Goal: Use online tool/utility: Utilize a website feature to perform a specific function

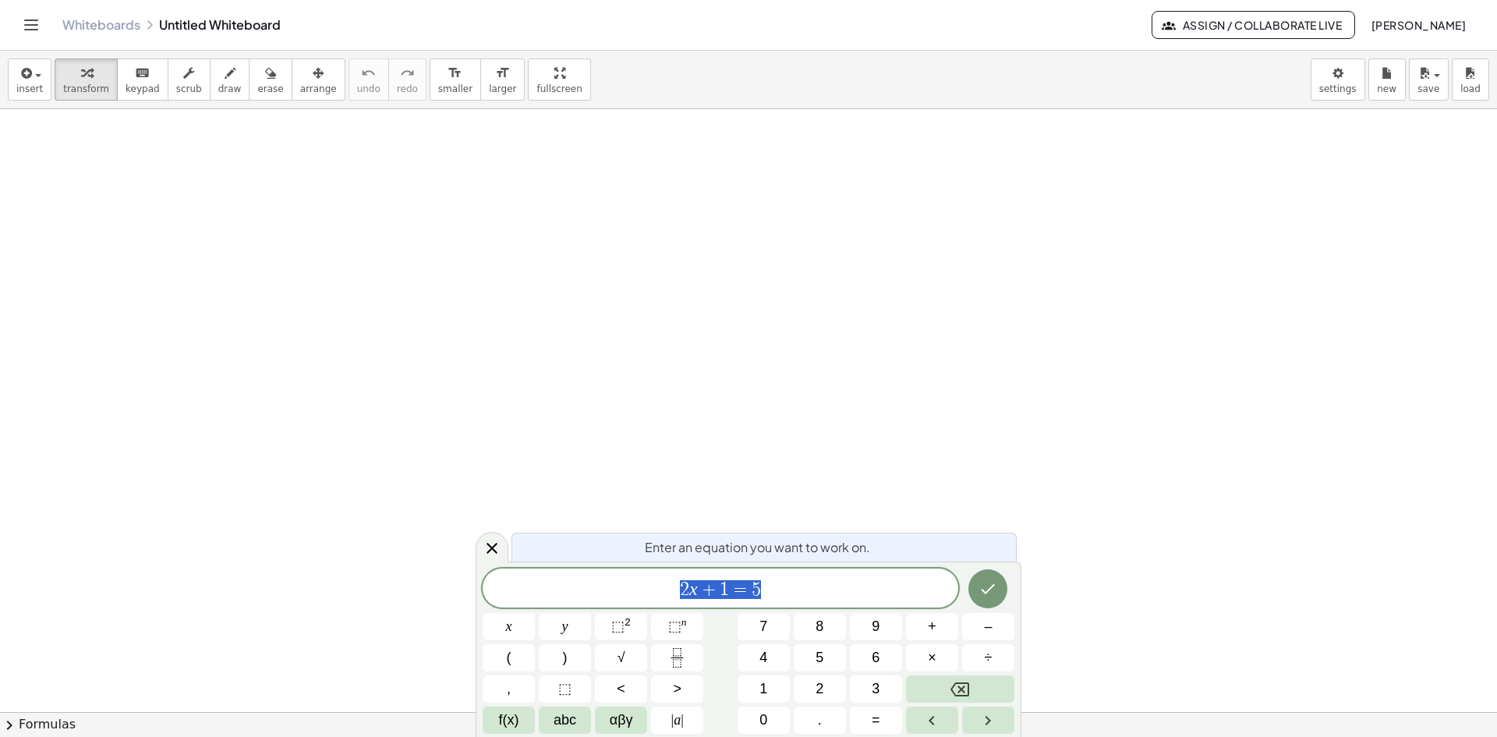
click at [99, 17] on link "Whiteboards" at bounding box center [101, 25] width 78 height 16
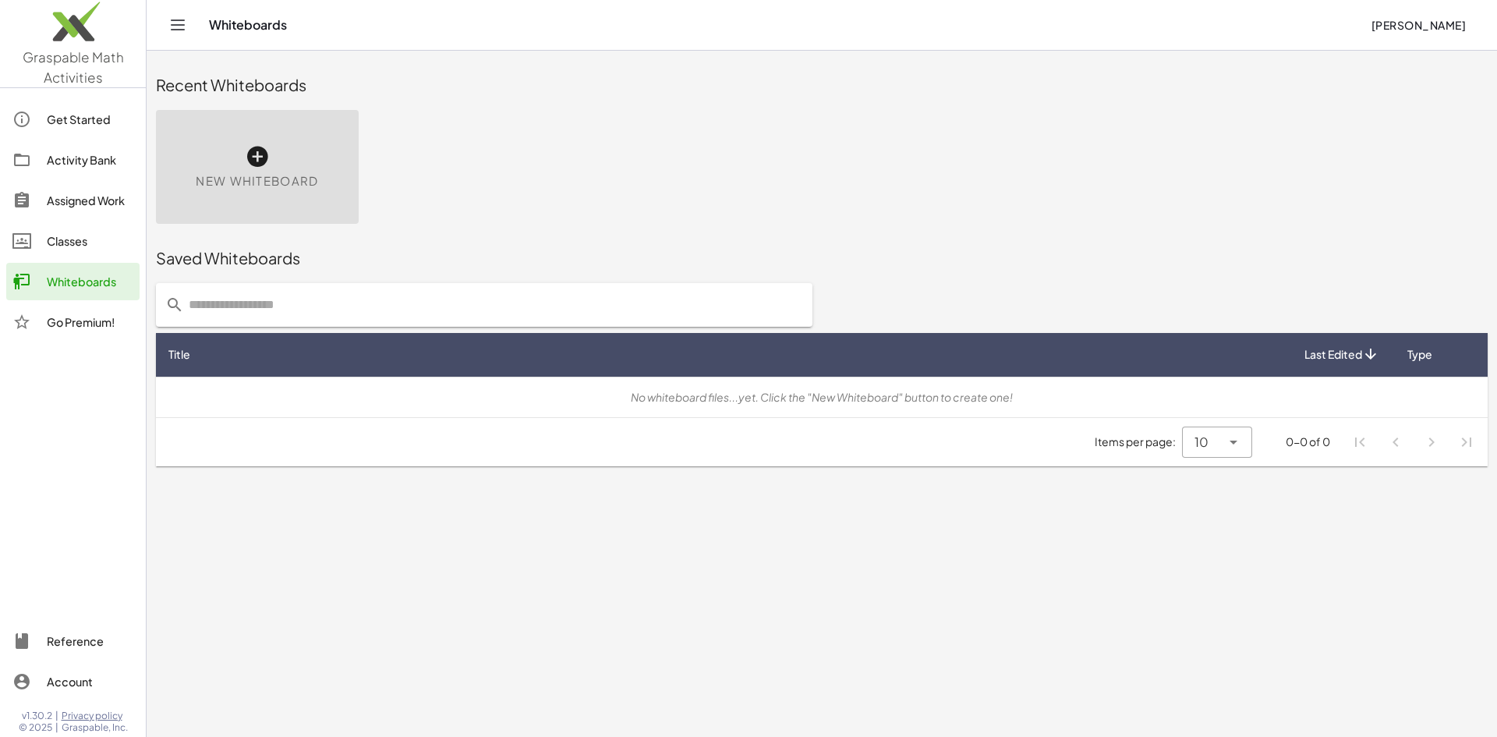
click at [82, 39] on img at bounding box center [73, 25] width 146 height 66
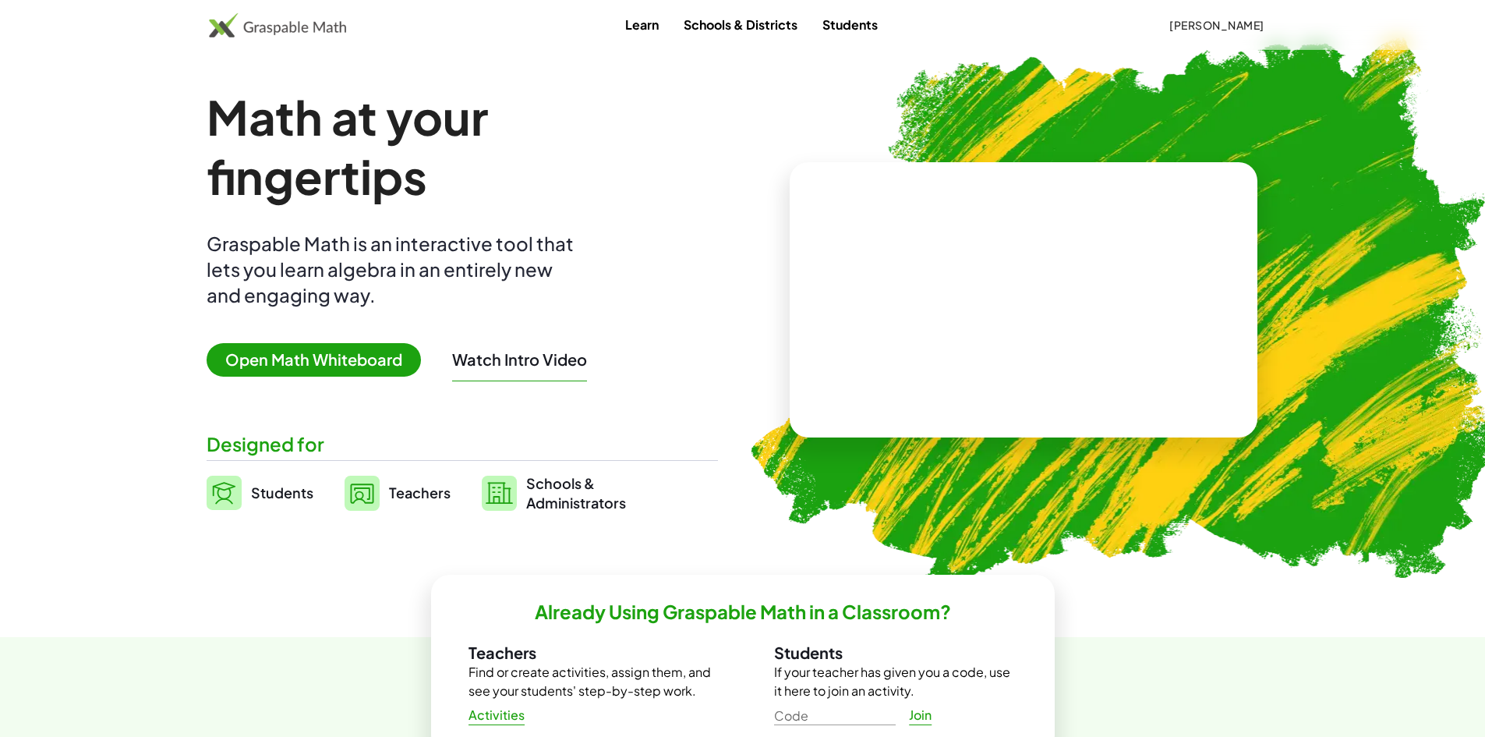
click at [311, 356] on span "Open Math Whiteboard" at bounding box center [314, 360] width 214 height 34
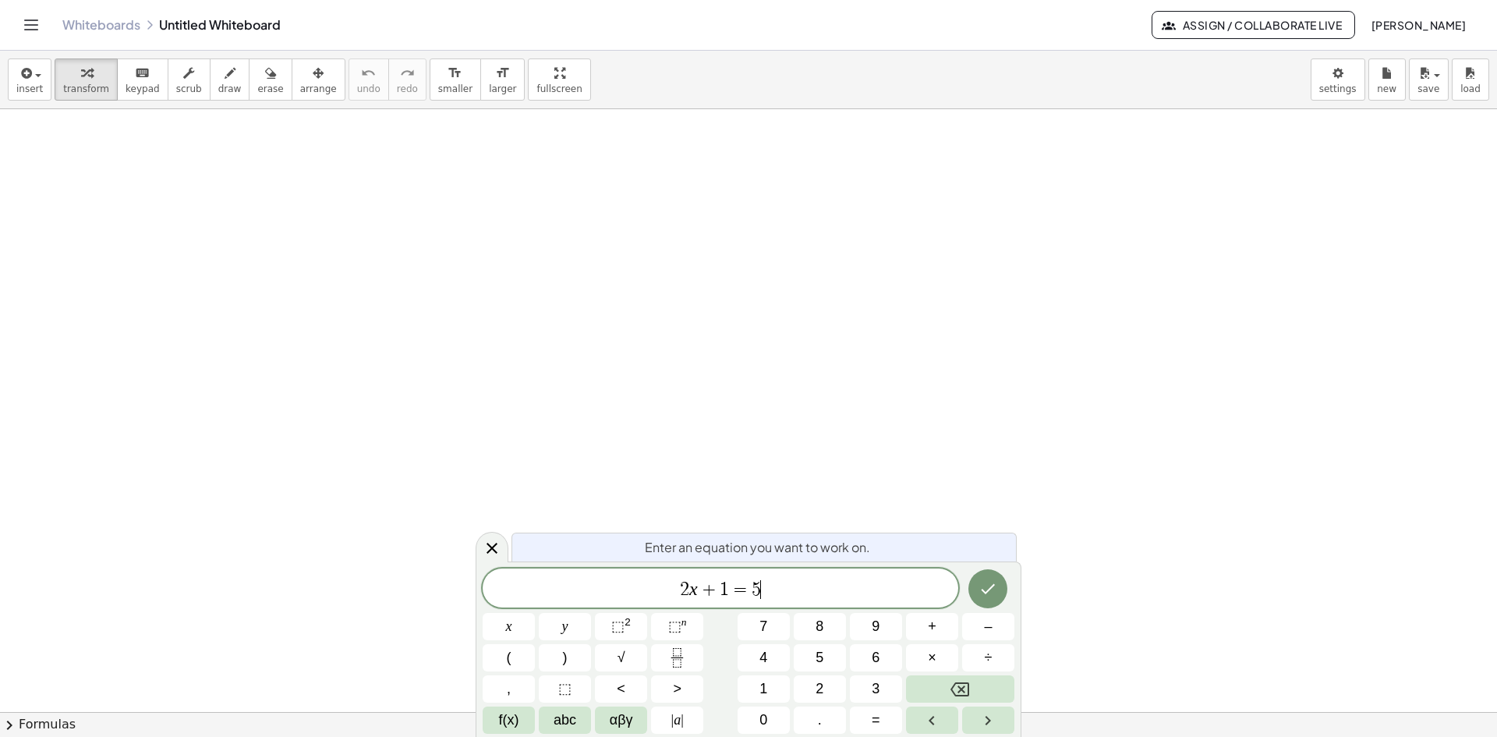
click at [767, 587] on span "2 x + 1 = 5 ​" at bounding box center [721, 589] width 476 height 22
click at [995, 573] on button "Done" at bounding box center [987, 588] width 39 height 39
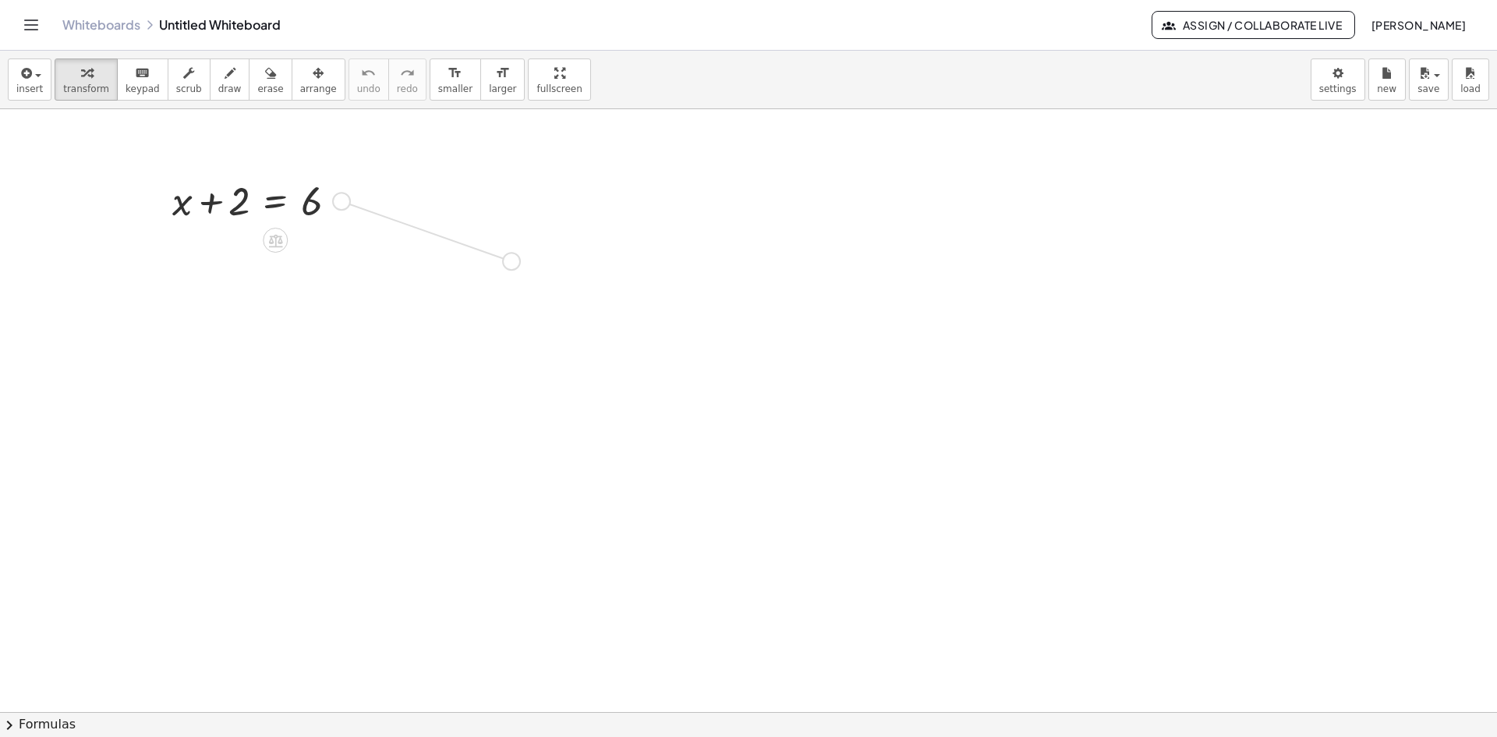
drag, startPoint x: 341, startPoint y: 205, endPoint x: 517, endPoint y: 267, distance: 186.2
click at [517, 267] on div "+ x + 2 = 6" at bounding box center [748, 711] width 1497 height 1205
drag, startPoint x: 412, startPoint y: 258, endPoint x: 739, endPoint y: 402, distance: 357.5
click at [738, 402] on div "+ x + 2 = 6 + x + 2 = 6 + x + 2 = 6" at bounding box center [748, 711] width 1497 height 1205
click at [451, 333] on div at bounding box center [748, 711] width 1497 height 1205
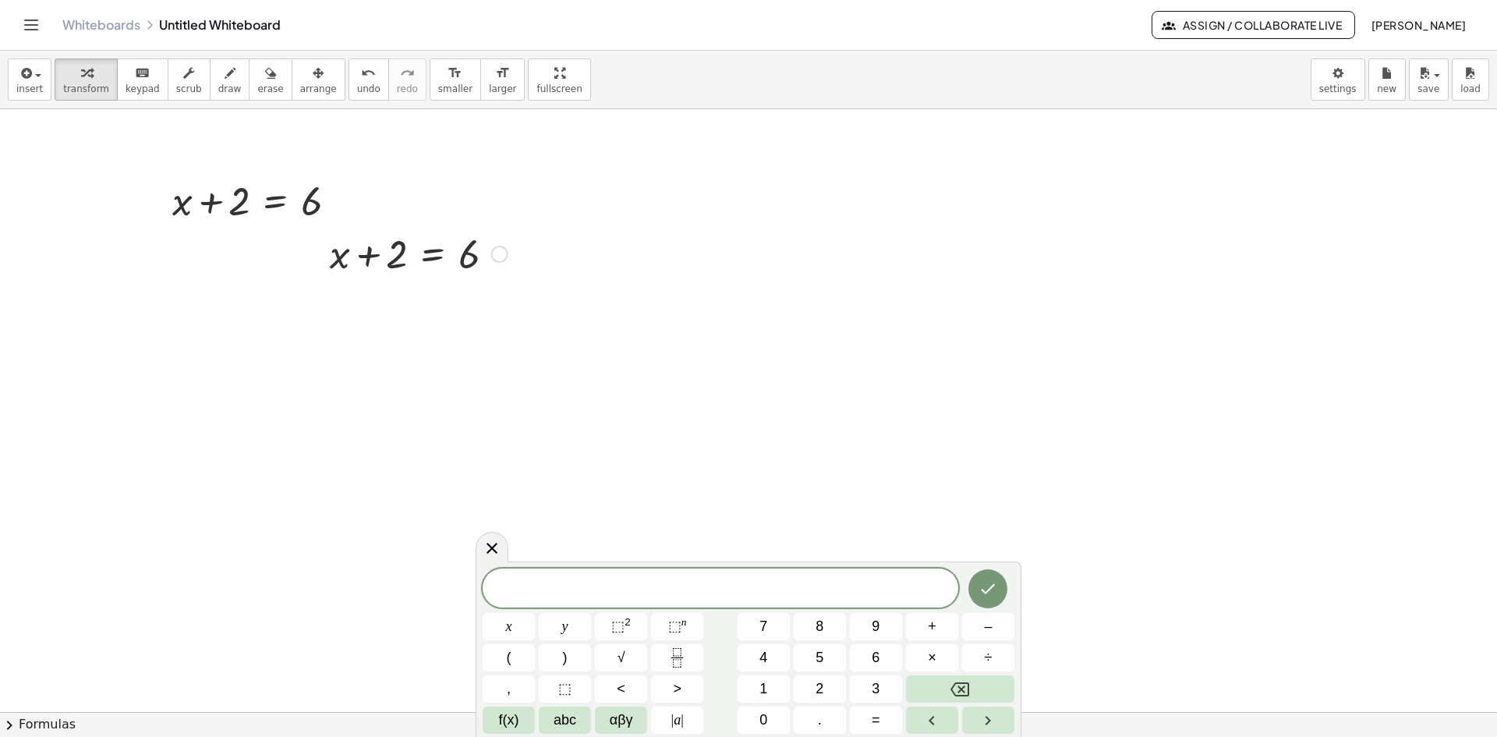
click at [378, 246] on div at bounding box center [418, 252] width 193 height 53
click at [283, 211] on div at bounding box center [261, 199] width 193 height 53
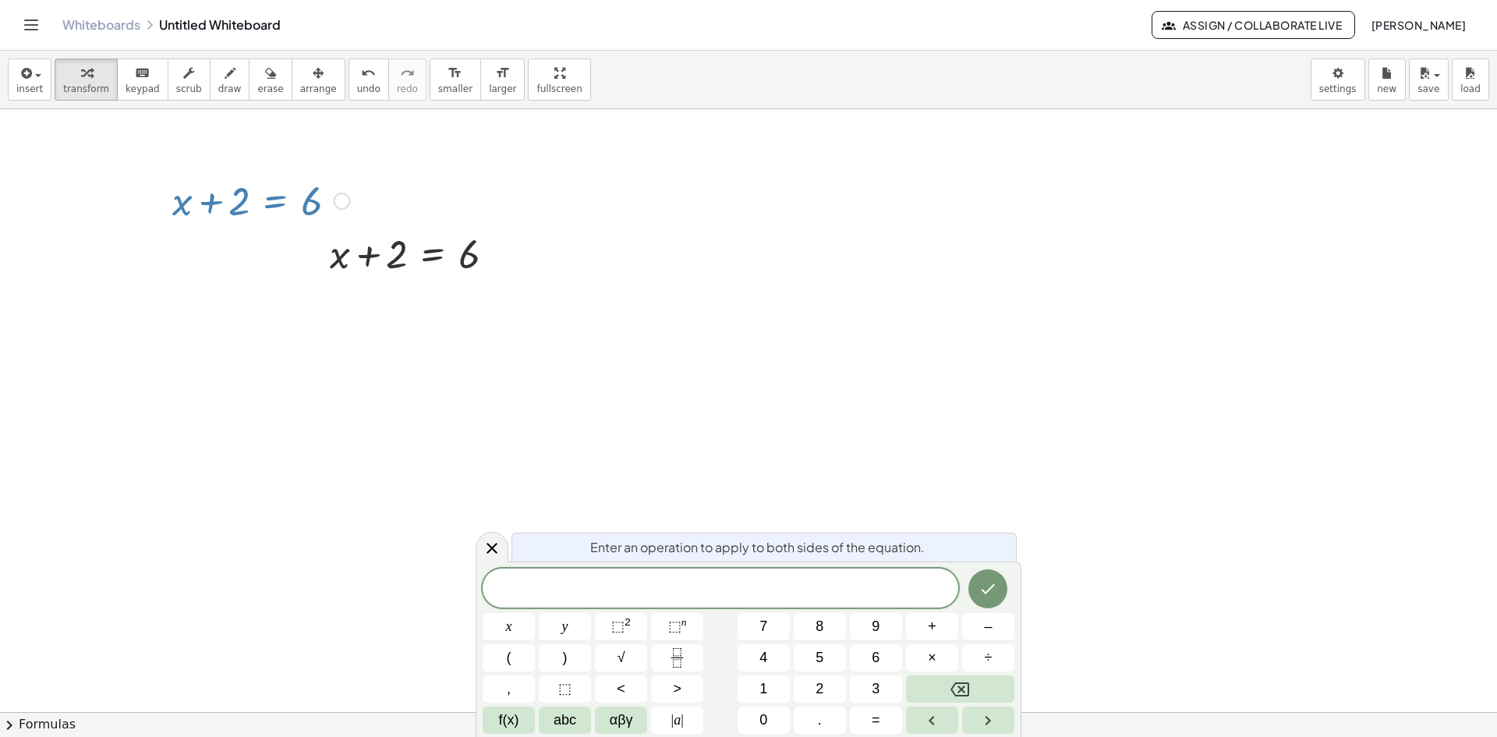
drag, startPoint x: 275, startPoint y: 181, endPoint x: 328, endPoint y: 219, distance: 65.3
click at [278, 182] on div at bounding box center [261, 199] width 193 height 53
click at [429, 262] on div at bounding box center [418, 252] width 193 height 53
click at [518, 542] on div "Enter an operation to apply to both sides of the equation." at bounding box center [763, 546] width 505 height 29
click at [508, 551] on div at bounding box center [748, 711] width 1497 height 1205
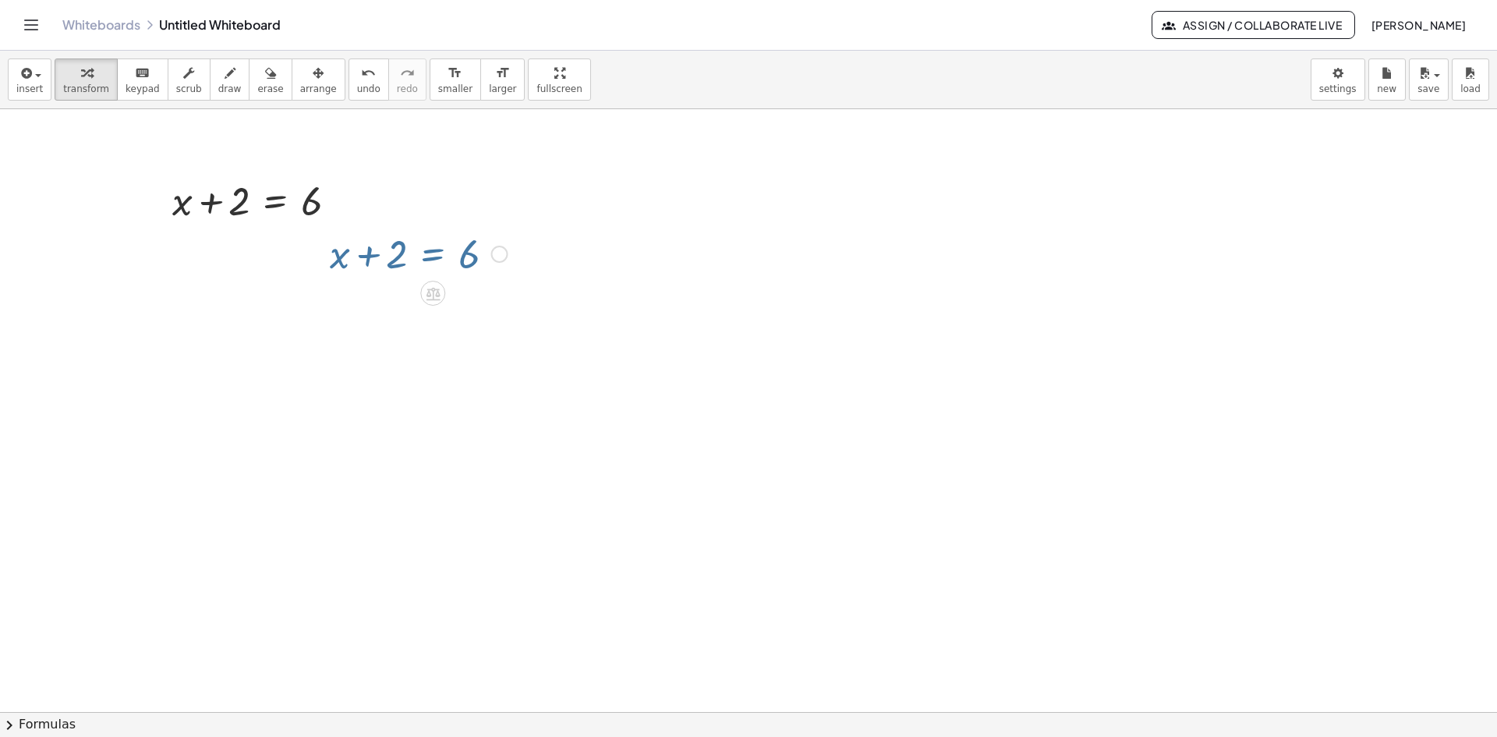
click at [499, 547] on div at bounding box center [748, 711] width 1497 height 1205
click at [451, 259] on div at bounding box center [418, 252] width 193 height 53
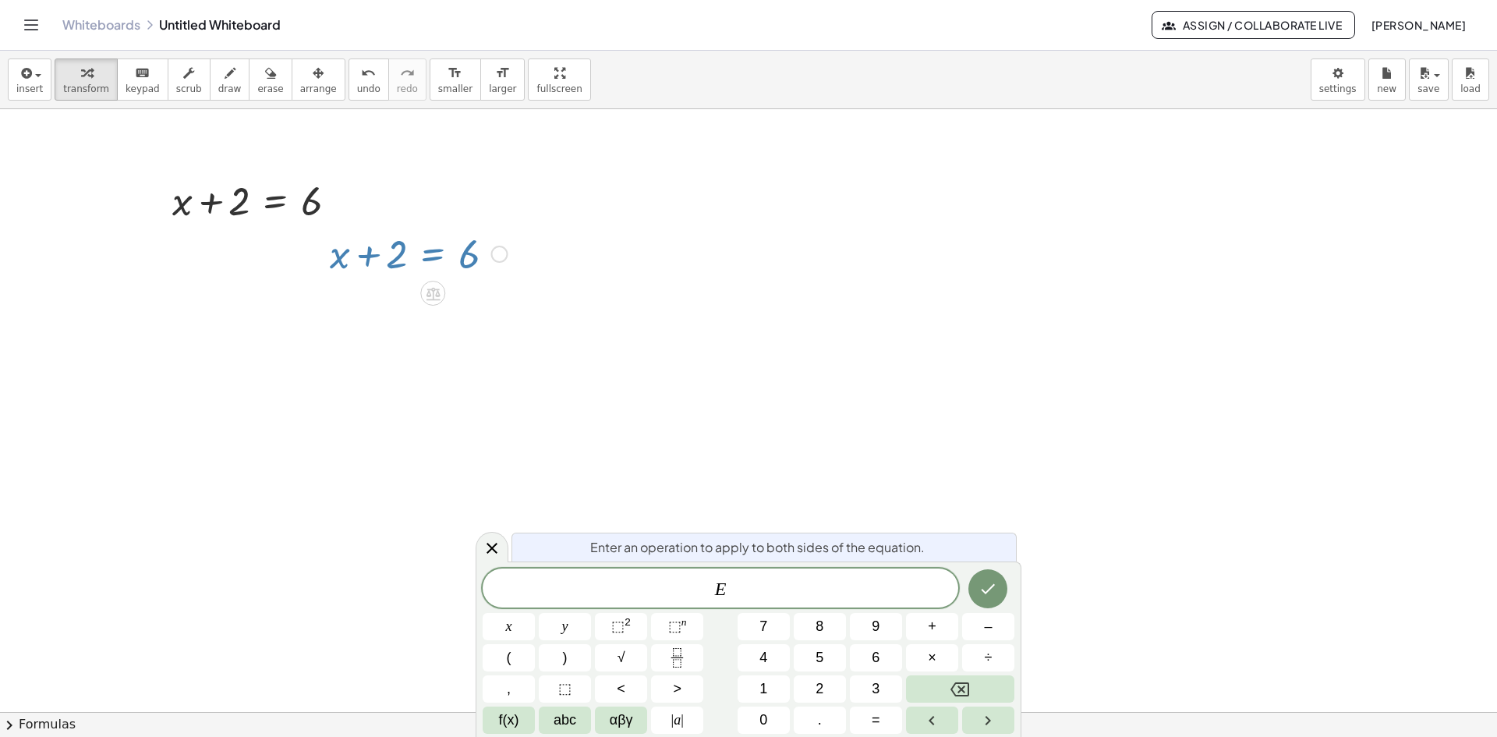
drag, startPoint x: 381, startPoint y: 352, endPoint x: 369, endPoint y: 336, distance: 20.0
click at [381, 352] on div at bounding box center [748, 711] width 1497 height 1205
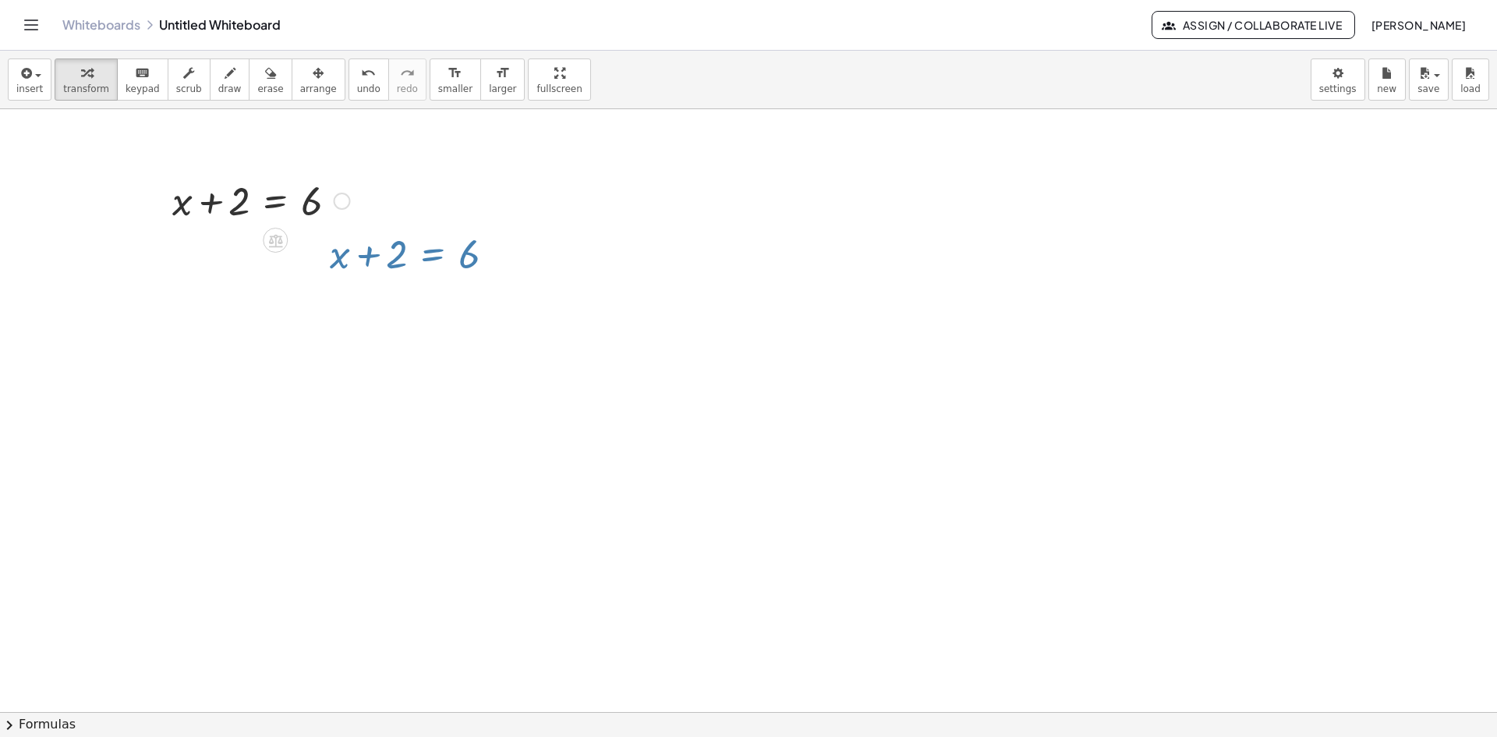
click at [239, 172] on div "+ x + 2 = 6" at bounding box center [255, 199] width 213 height 61
click at [253, 195] on div at bounding box center [261, 199] width 193 height 53
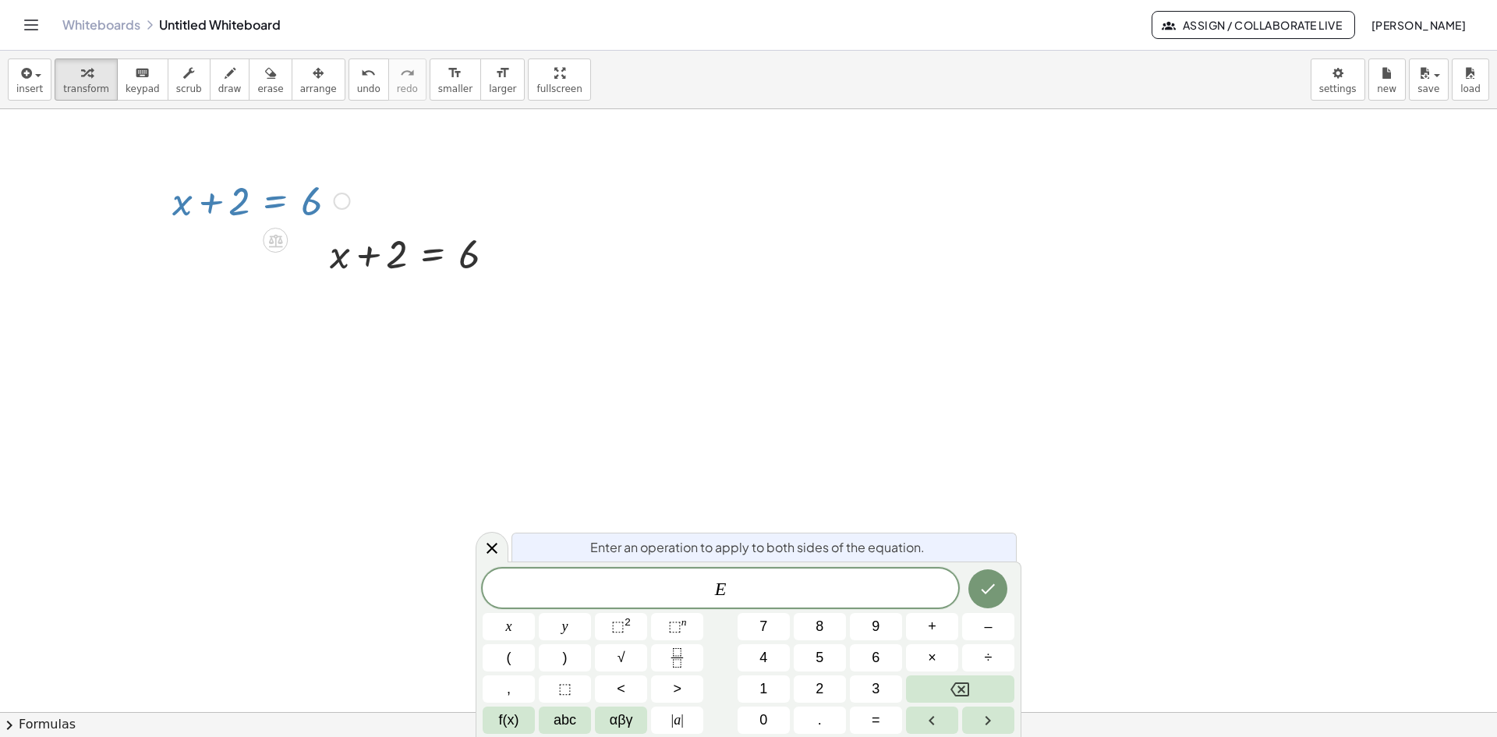
click at [372, 451] on div at bounding box center [748, 711] width 1497 height 1205
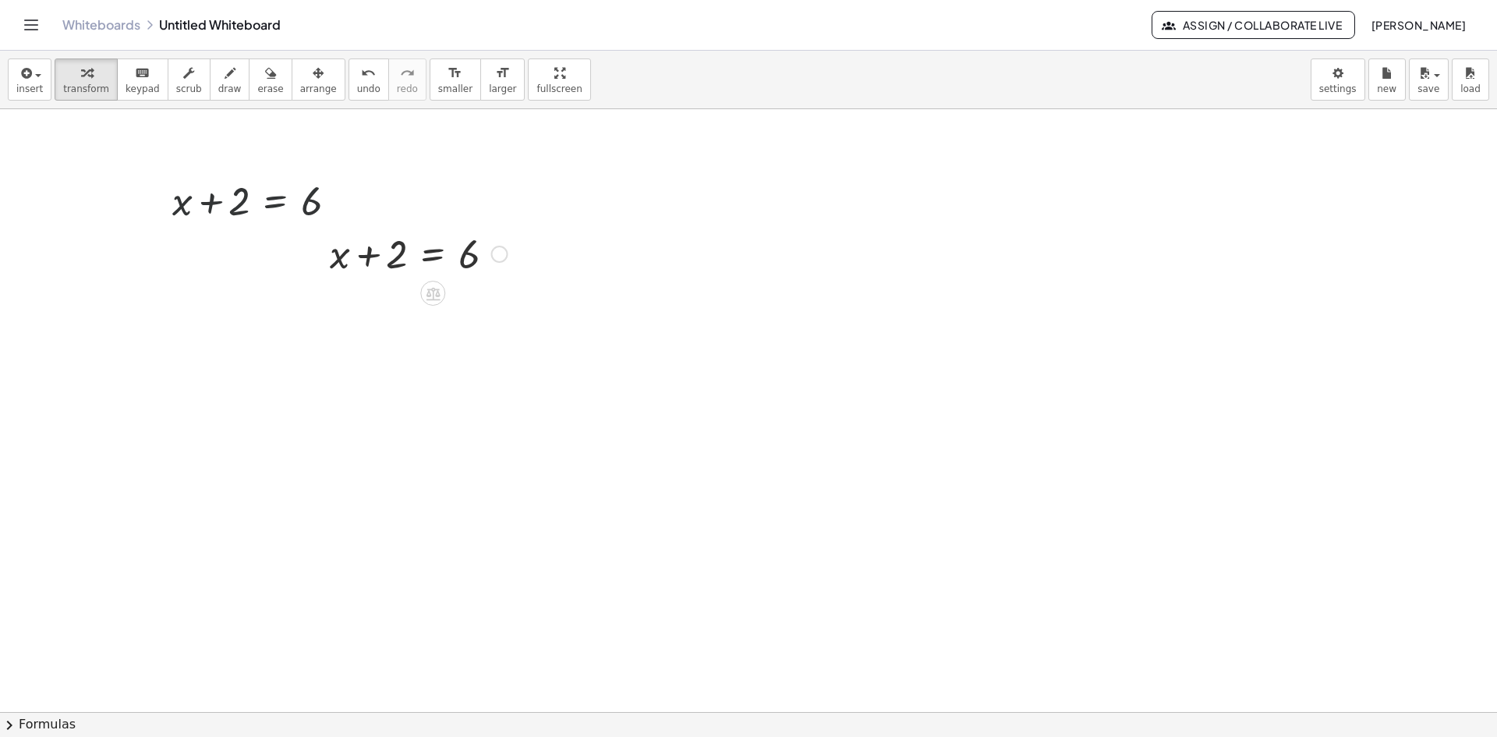
click at [391, 271] on div at bounding box center [418, 252] width 193 height 53
click at [265, 73] on icon "button" at bounding box center [270, 73] width 11 height 19
drag, startPoint x: 448, startPoint y: 276, endPoint x: 383, endPoint y: 257, distance: 68.1
click at [384, 257] on div at bounding box center [748, 711] width 1497 height 1205
click at [369, 268] on div at bounding box center [748, 711] width 1497 height 1205
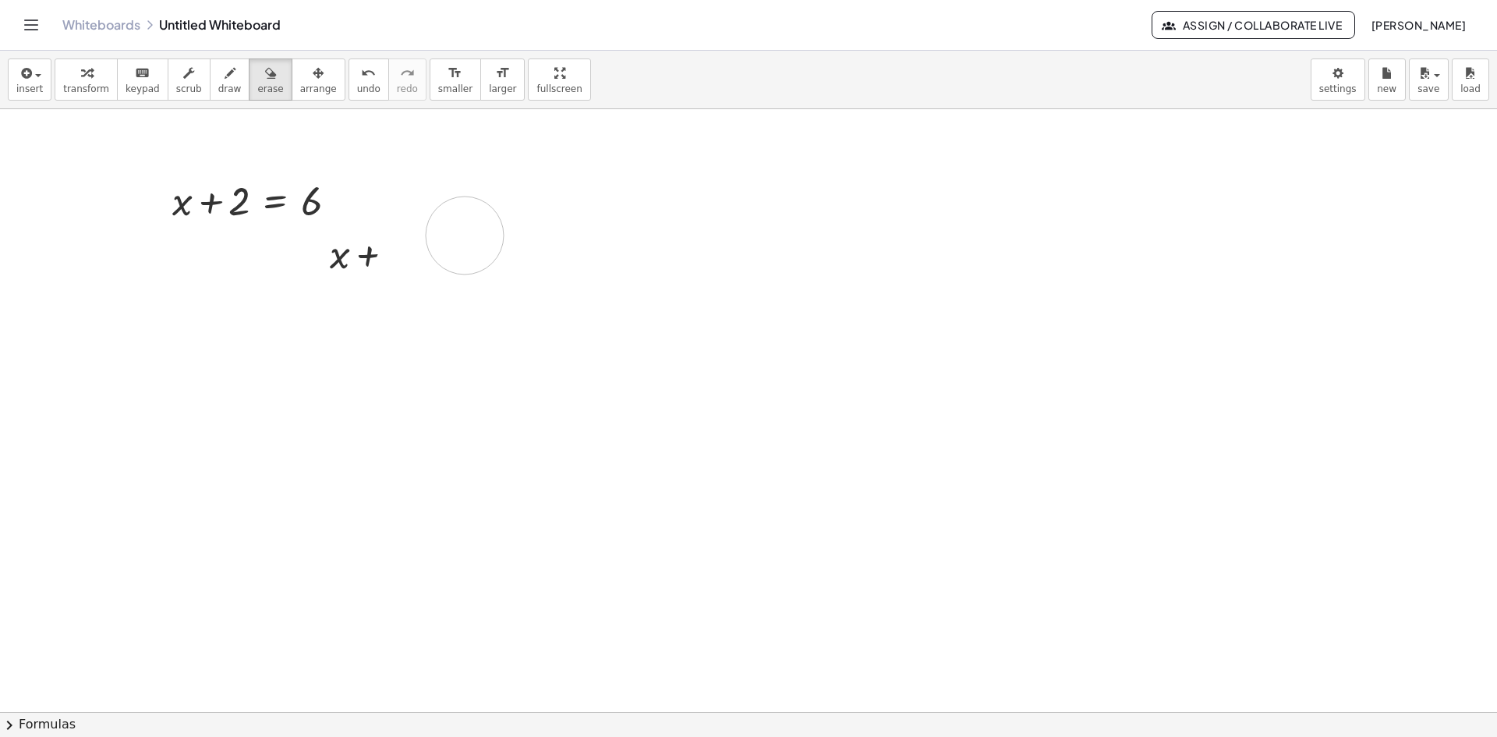
drag, startPoint x: 412, startPoint y: 274, endPoint x: 473, endPoint y: 230, distance: 75.3
click at [473, 230] on div at bounding box center [748, 711] width 1497 height 1205
drag, startPoint x: 279, startPoint y: 87, endPoint x: 340, endPoint y: 147, distance: 85.5
click at [300, 87] on span "arrange" at bounding box center [318, 88] width 37 height 11
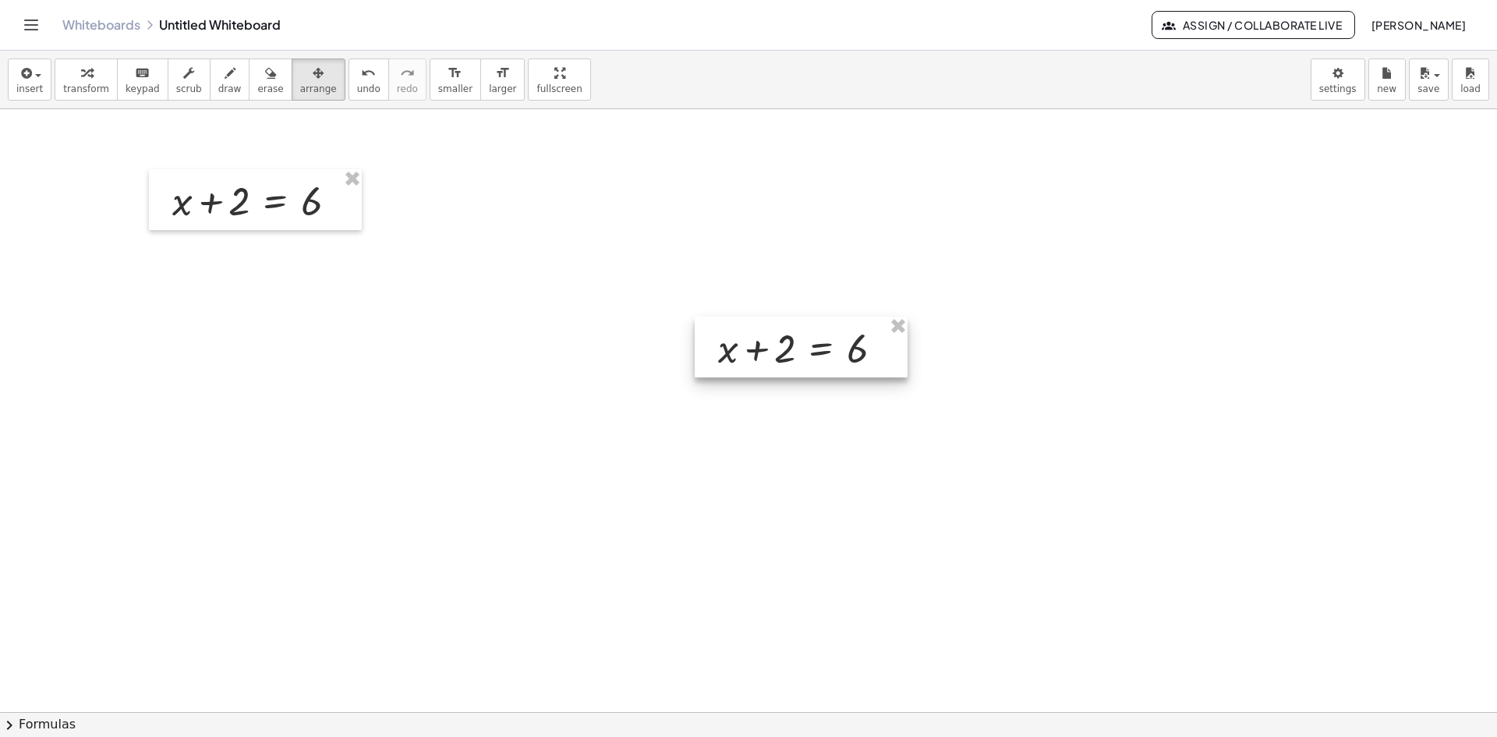
drag, startPoint x: 398, startPoint y: 235, endPoint x: 786, endPoint y: 328, distance: 399.4
click at [786, 328] on div at bounding box center [801, 347] width 213 height 61
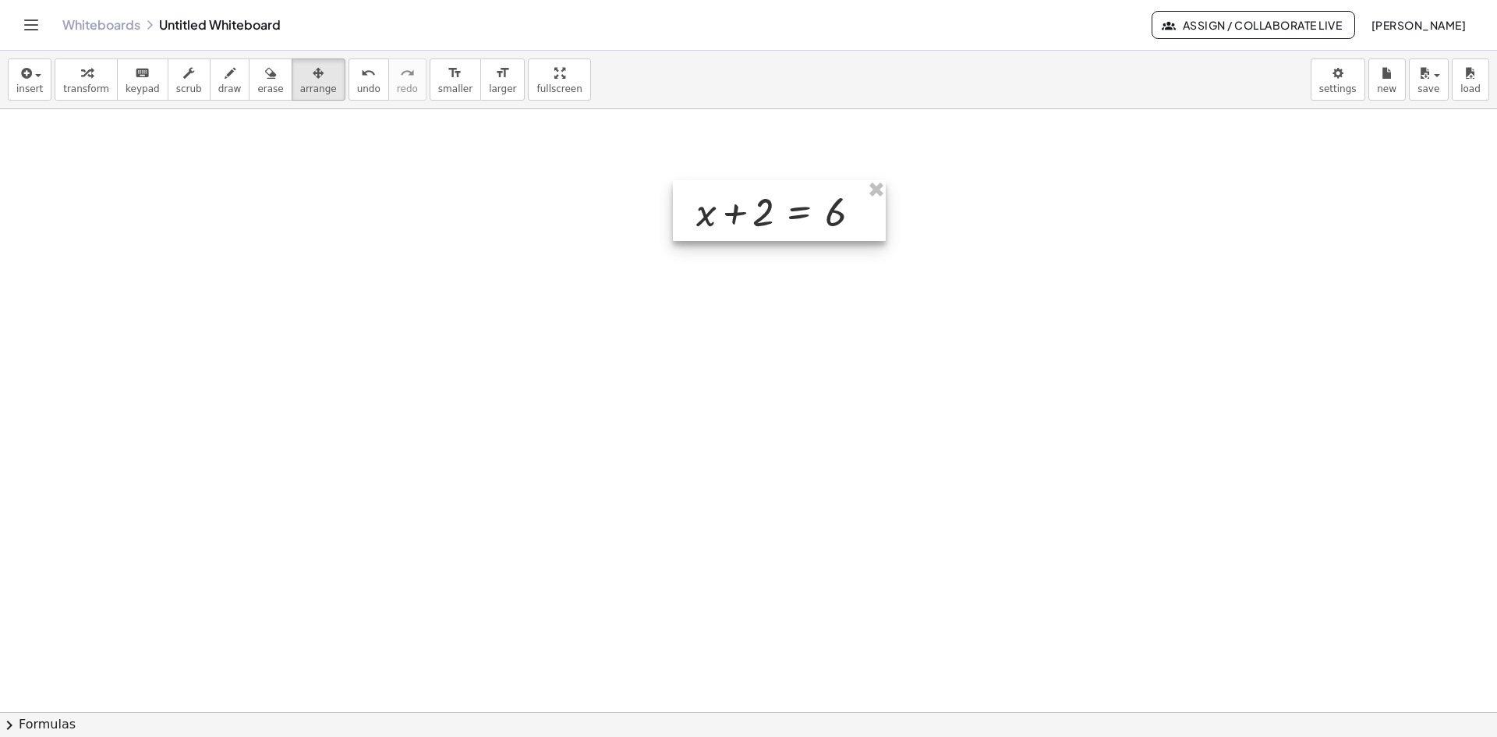
drag, startPoint x: 813, startPoint y: 323, endPoint x: 791, endPoint y: 186, distance: 138.2
click at [791, 186] on div at bounding box center [779, 210] width 213 height 61
click at [844, 325] on div at bounding box center [748, 711] width 1497 height 1205
click at [772, 344] on div at bounding box center [748, 711] width 1497 height 1205
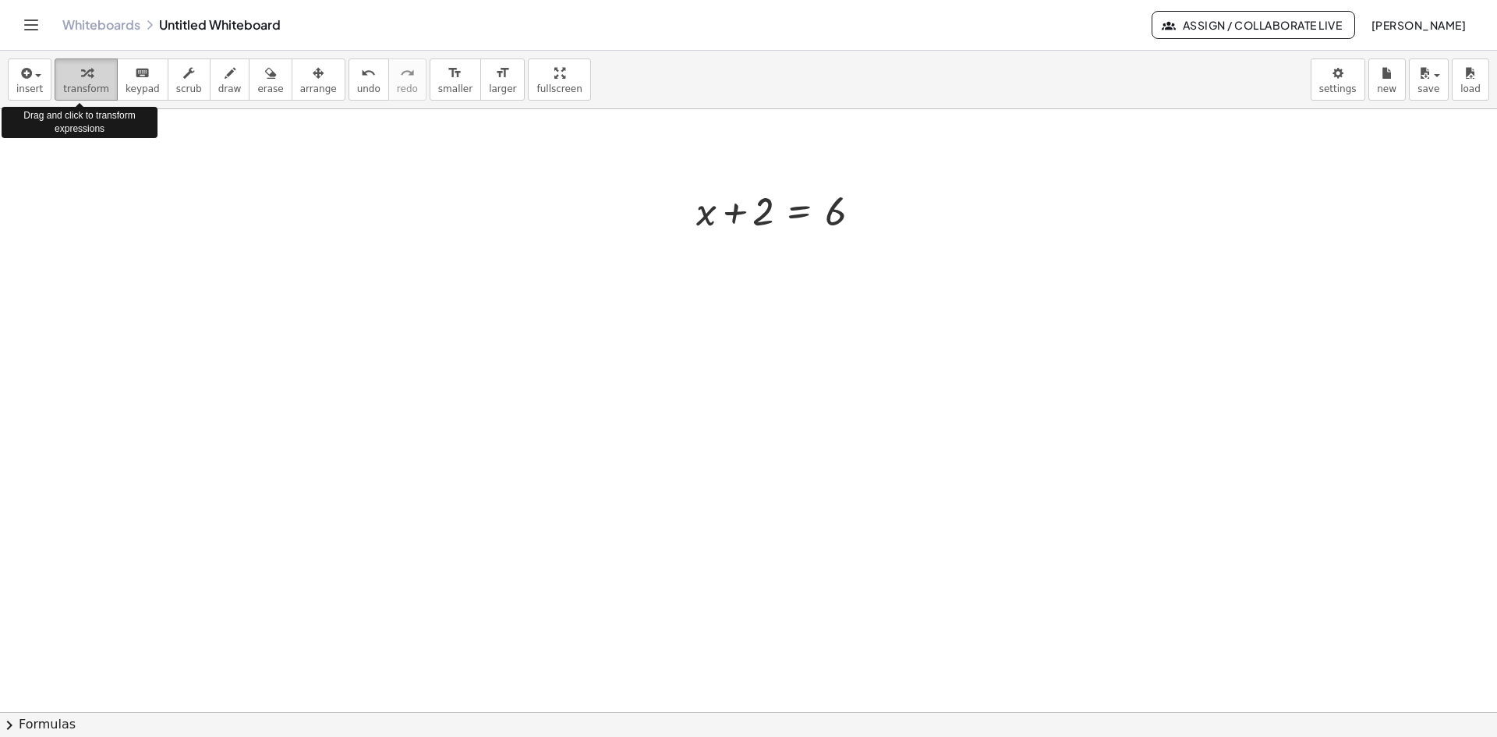
click at [91, 83] on span "transform" at bounding box center [86, 88] width 46 height 11
click at [753, 213] on div at bounding box center [784, 209] width 193 height 53
click at [760, 219] on div at bounding box center [784, 209] width 193 height 53
drag, startPoint x: 836, startPoint y: 205, endPoint x: 860, endPoint y: 182, distance: 33.6
drag, startPoint x: 759, startPoint y: 210, endPoint x: 767, endPoint y: 203, distance: 10.5
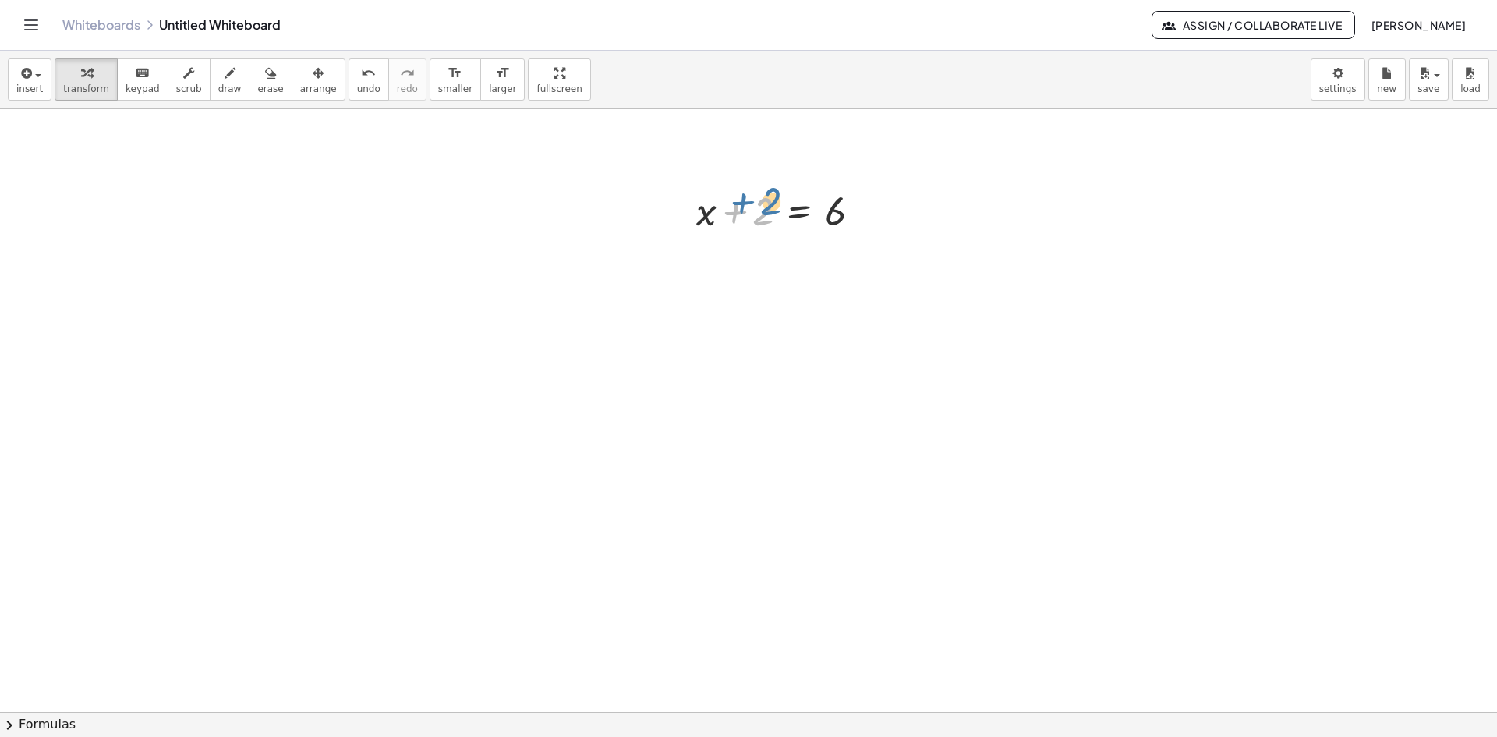
click at [767, 203] on div at bounding box center [784, 209] width 193 height 53
click at [759, 208] on div at bounding box center [784, 209] width 193 height 53
click at [770, 221] on div at bounding box center [784, 209] width 193 height 53
drag, startPoint x: 755, startPoint y: 214, endPoint x: 878, endPoint y: 214, distance: 123.2
click at [878, 214] on div at bounding box center [784, 209] width 193 height 53
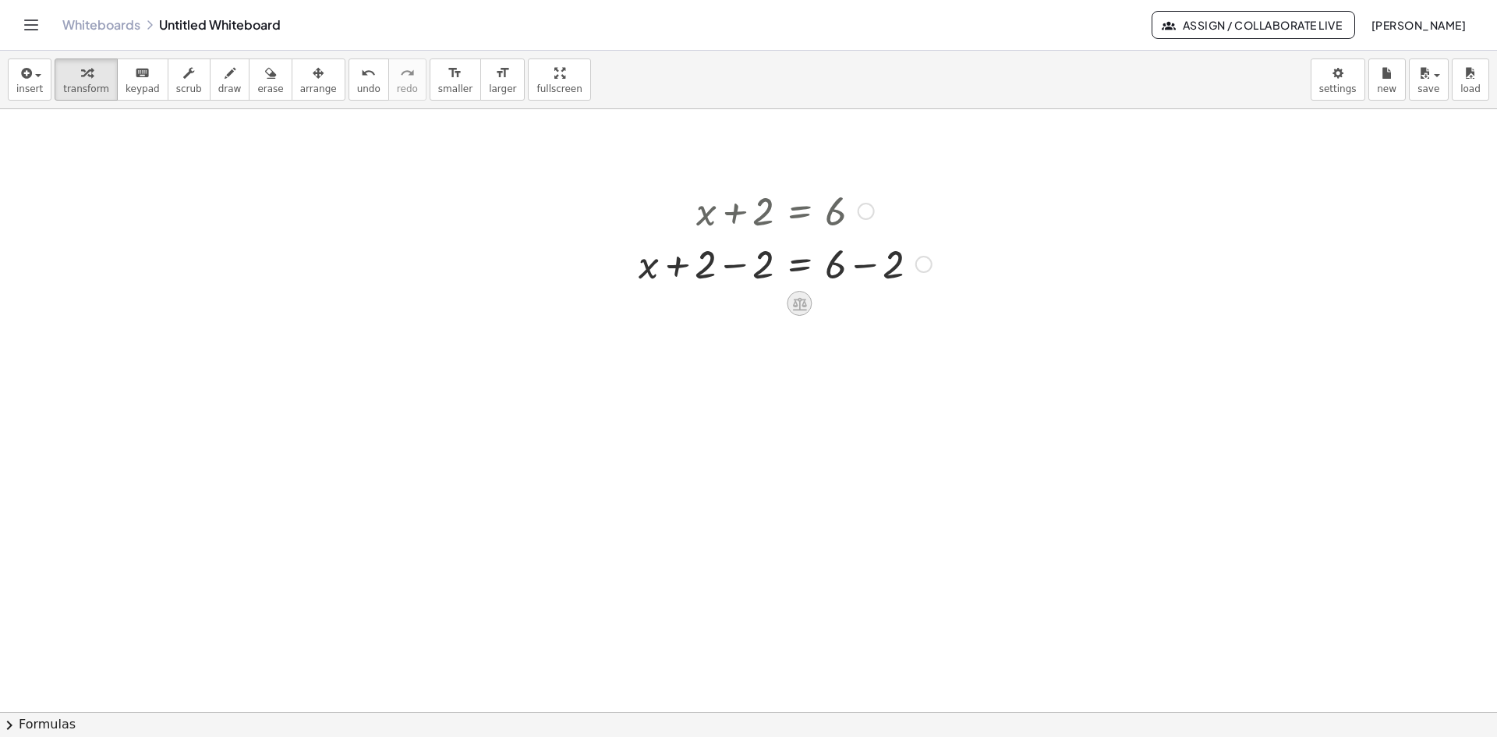
click at [800, 304] on icon at bounding box center [800, 303] width 14 height 13
click at [837, 380] on div at bounding box center [748, 711] width 1497 height 1205
click at [865, 267] on div at bounding box center [785, 262] width 309 height 53
click at [734, 320] on div at bounding box center [785, 315] width 309 height 53
click at [623, 557] on div at bounding box center [748, 711] width 1497 height 1205
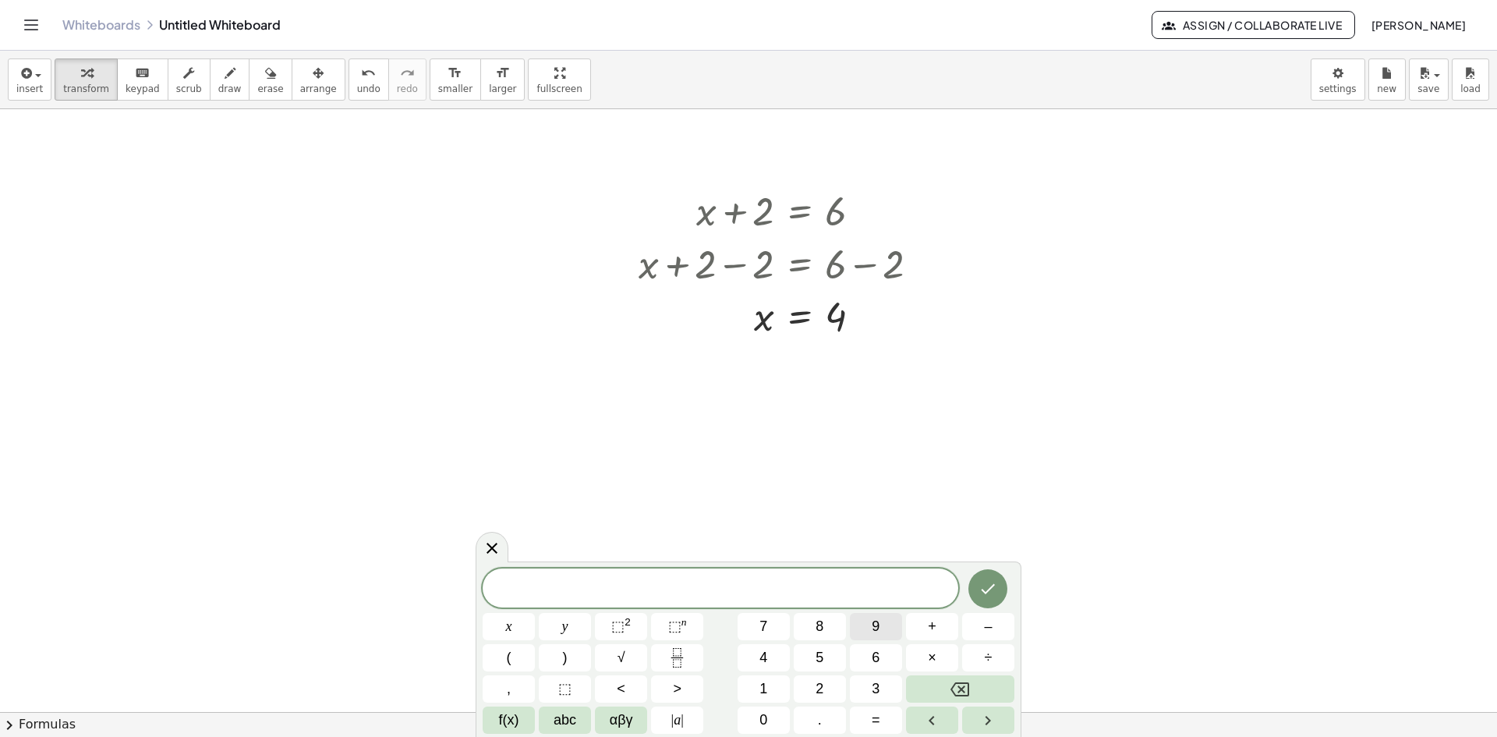
click at [879, 633] on span "9" at bounding box center [876, 626] width 8 height 21
click at [514, 630] on button "x" at bounding box center [509, 626] width 52 height 27
click at [961, 688] on icon "Backspace" at bounding box center [959, 689] width 19 height 14
click at [961, 686] on icon "Backspace" at bounding box center [959, 689] width 19 height 19
click at [811, 683] on button "2" at bounding box center [820, 688] width 52 height 27
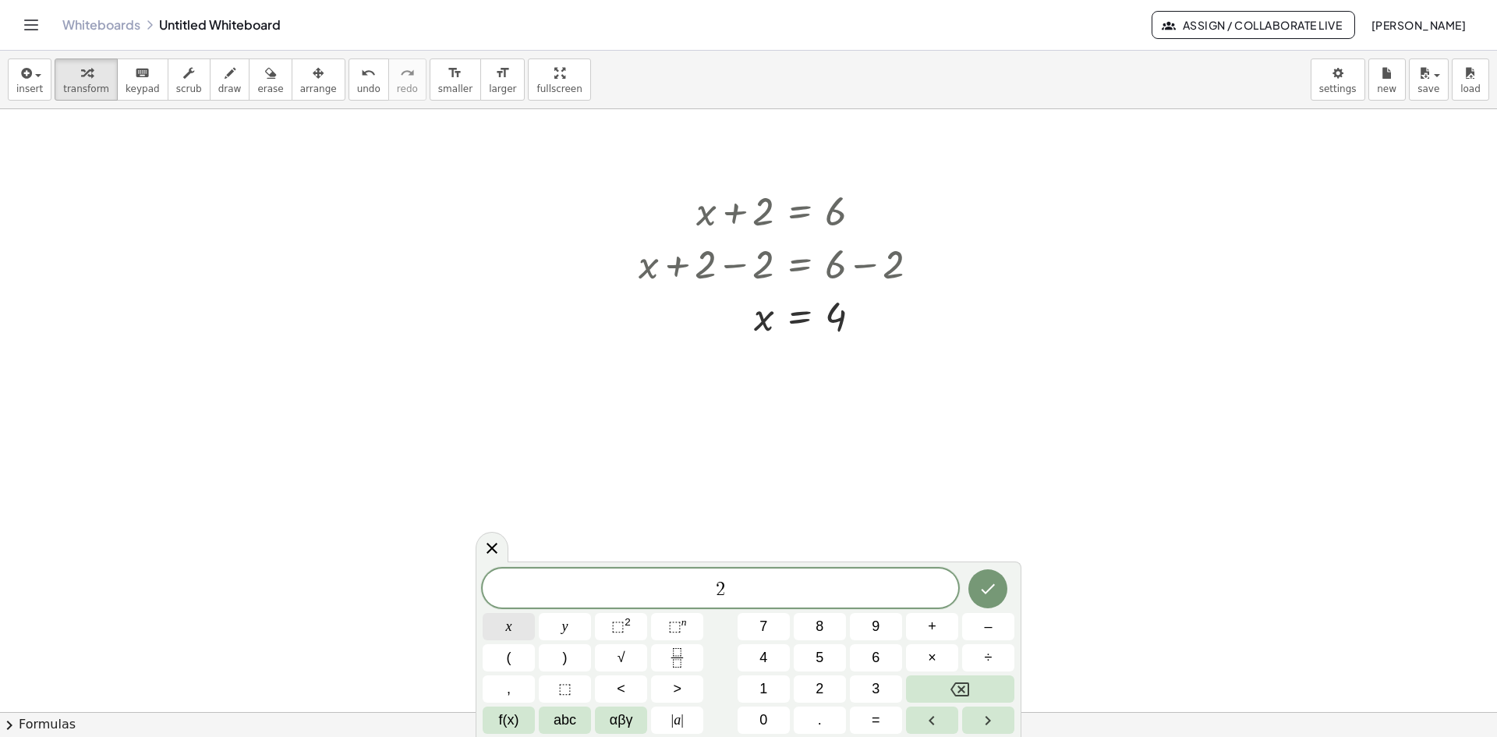
click at [518, 622] on button "x" at bounding box center [509, 626] width 52 height 27
click at [939, 638] on button "+" at bounding box center [932, 626] width 52 height 27
click at [785, 692] on button "1" at bounding box center [764, 688] width 52 height 27
click at [856, 713] on button "=" at bounding box center [876, 719] width 52 height 27
click at [865, 630] on button "9" at bounding box center [876, 626] width 52 height 27
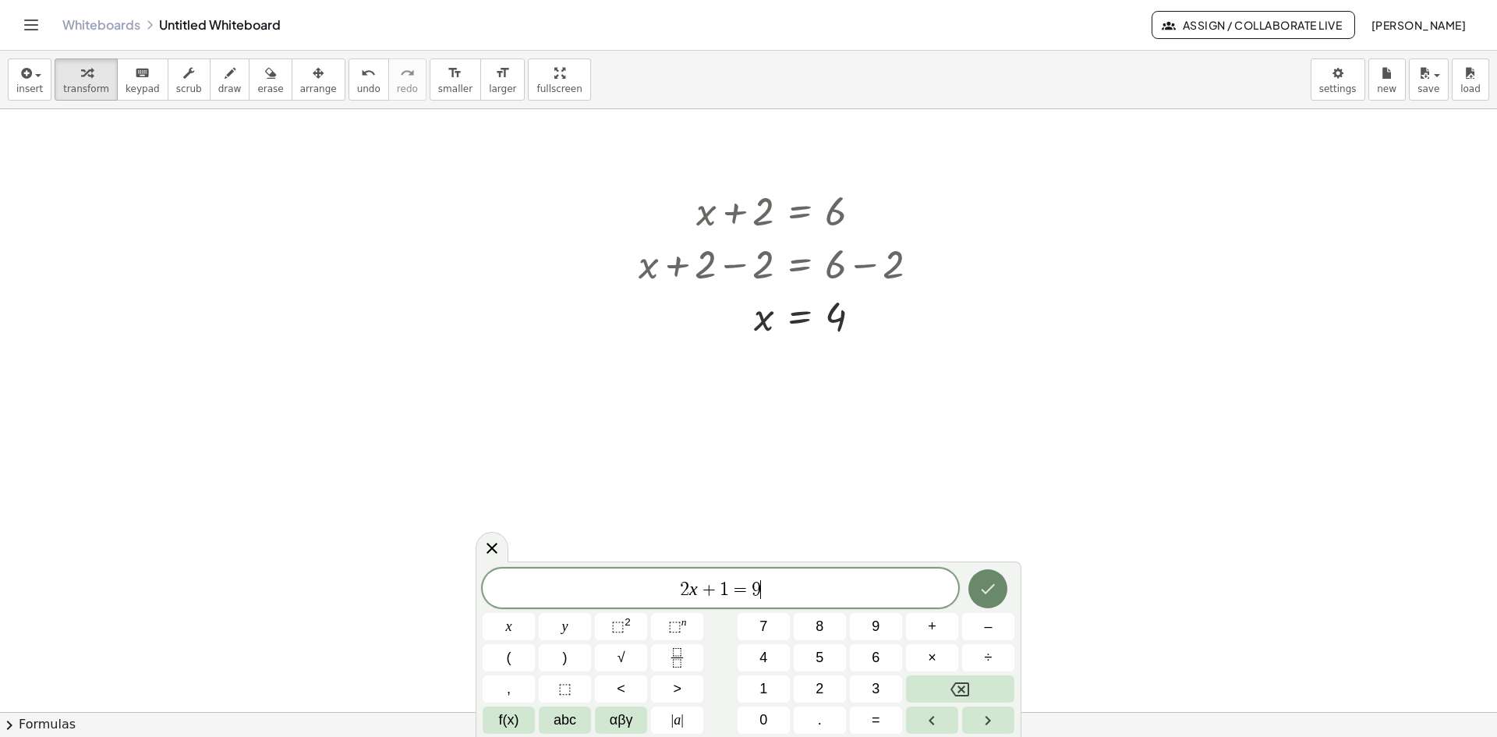
click at [985, 588] on icon "Done" at bounding box center [987, 588] width 19 height 19
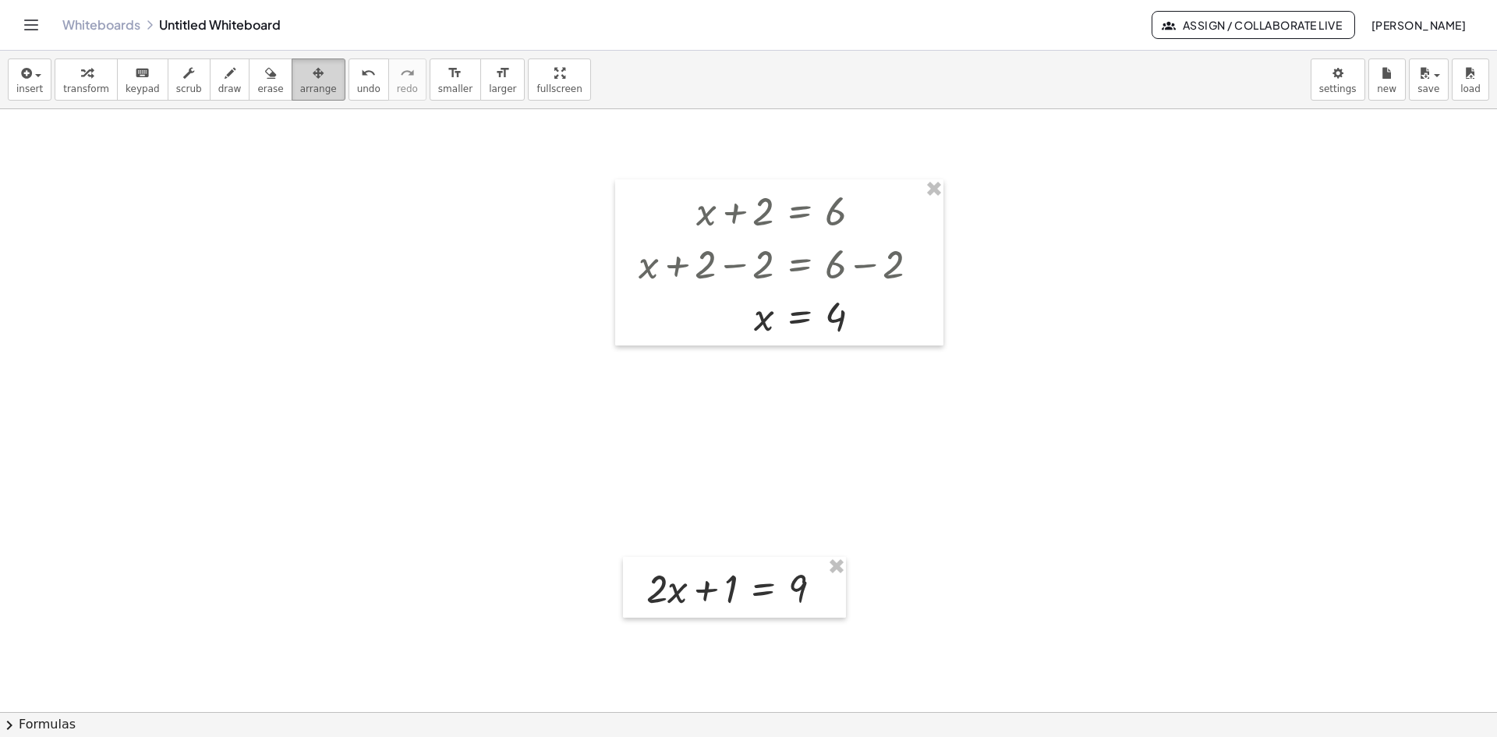
click at [301, 88] on span "arrange" at bounding box center [318, 88] width 37 height 11
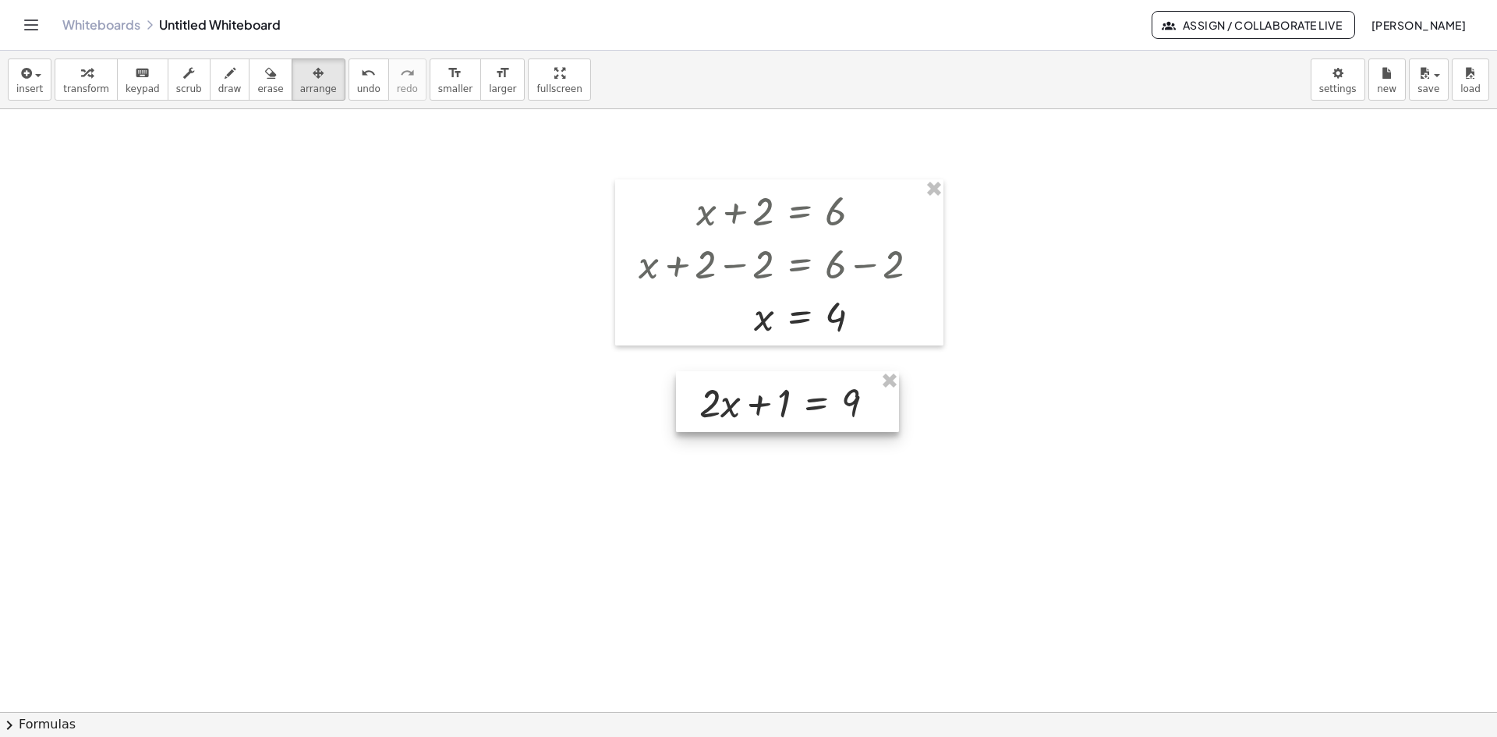
drag, startPoint x: 763, startPoint y: 565, endPoint x: 816, endPoint y: 380, distance: 193.0
click at [816, 380] on div at bounding box center [787, 401] width 223 height 61
drag, startPoint x: 1061, startPoint y: 518, endPoint x: 1086, endPoint y: 511, distance: 25.9
click at [1062, 518] on div at bounding box center [748, 711] width 1497 height 1205
click at [90, 90] on span "transform" at bounding box center [86, 88] width 46 height 11
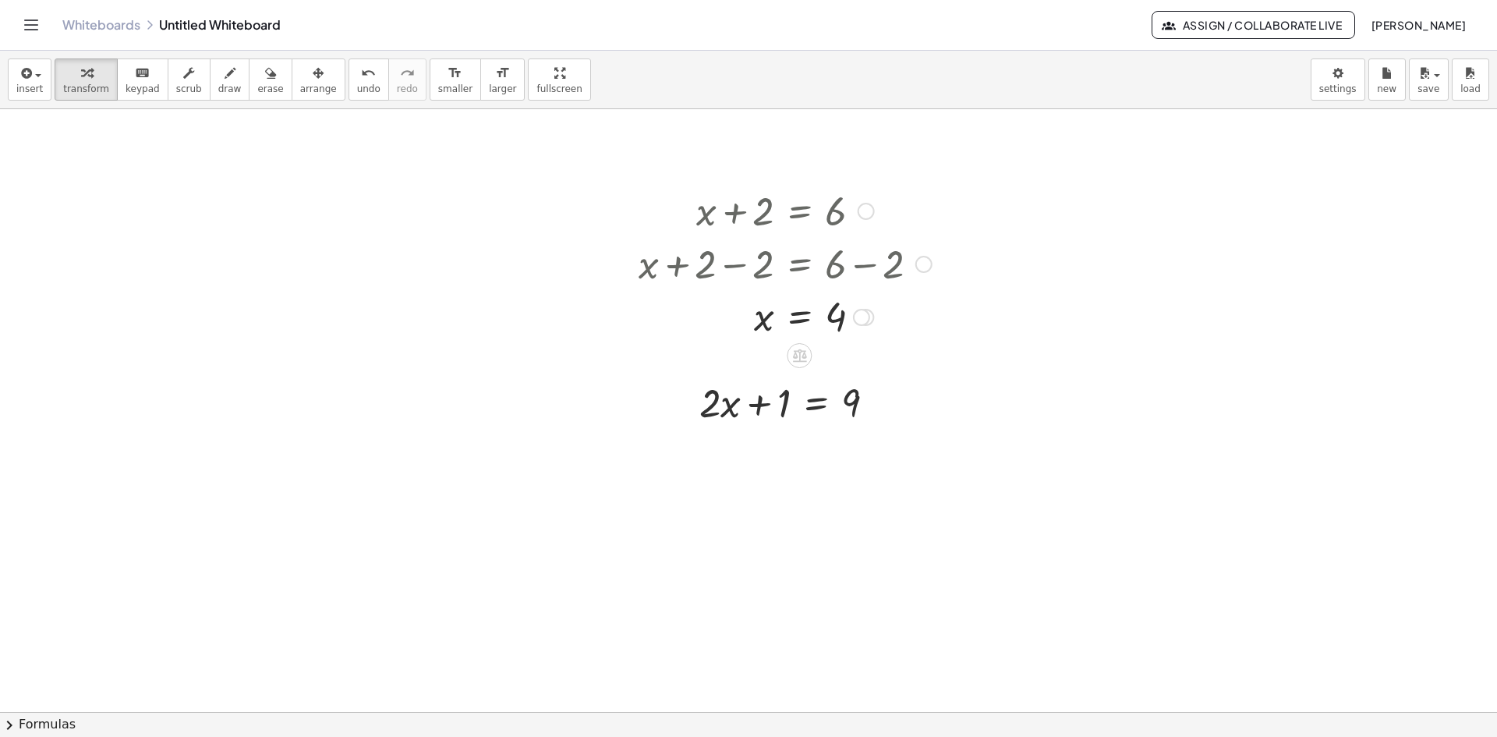
click at [639, 334] on div at bounding box center [785, 315] width 309 height 51
drag, startPoint x: 782, startPoint y: 404, endPoint x: 907, endPoint y: 399, distance: 125.6
click at [879, 458] on div at bounding box center [793, 454] width 303 height 53
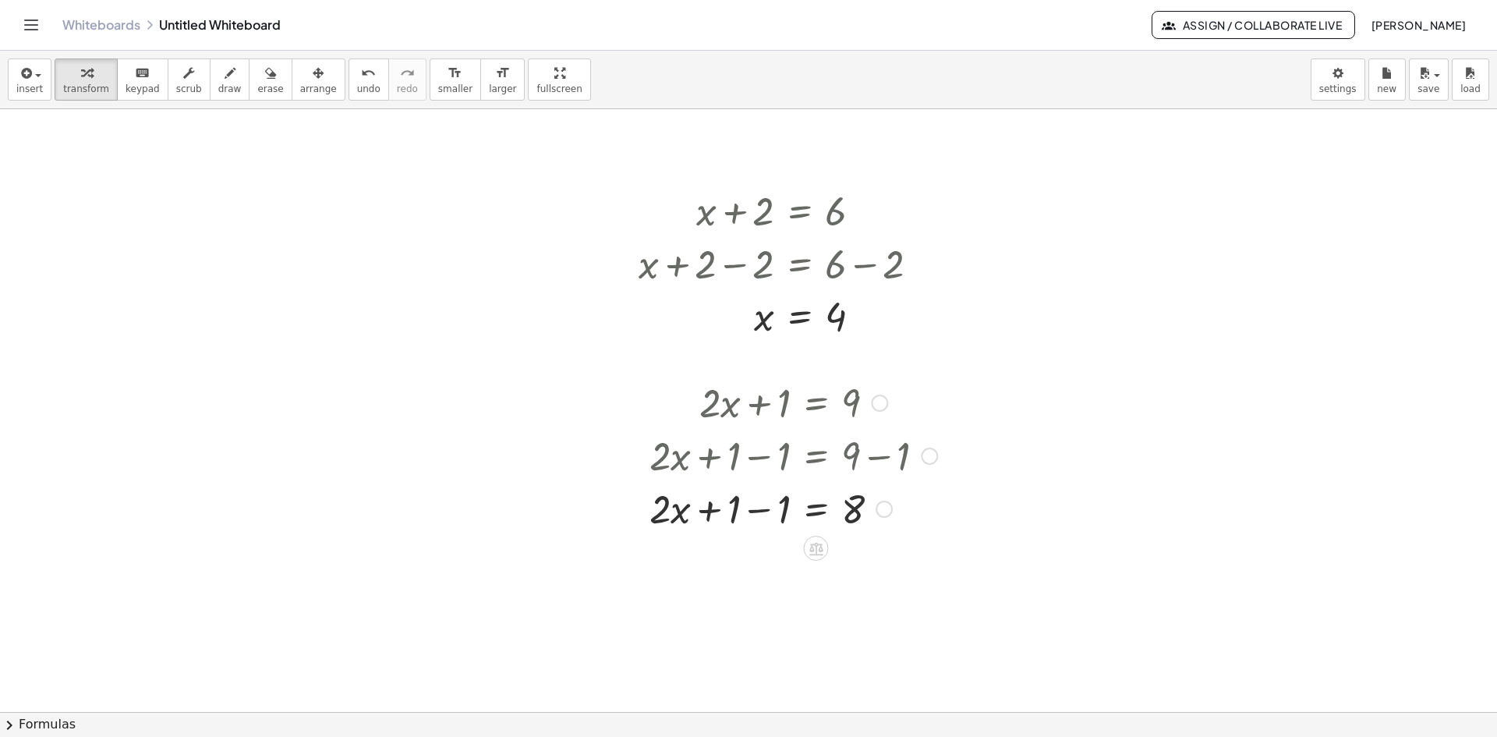
click at [762, 511] on div at bounding box center [793, 507] width 303 height 53
drag, startPoint x: 762, startPoint y: 507, endPoint x: 804, endPoint y: 519, distance: 43.9
click at [804, 519] on div at bounding box center [793, 507] width 303 height 53
drag, startPoint x: 756, startPoint y: 497, endPoint x: 867, endPoint y: 531, distance: 115.7
click at [867, 577] on div at bounding box center [793, 573] width 303 height 78
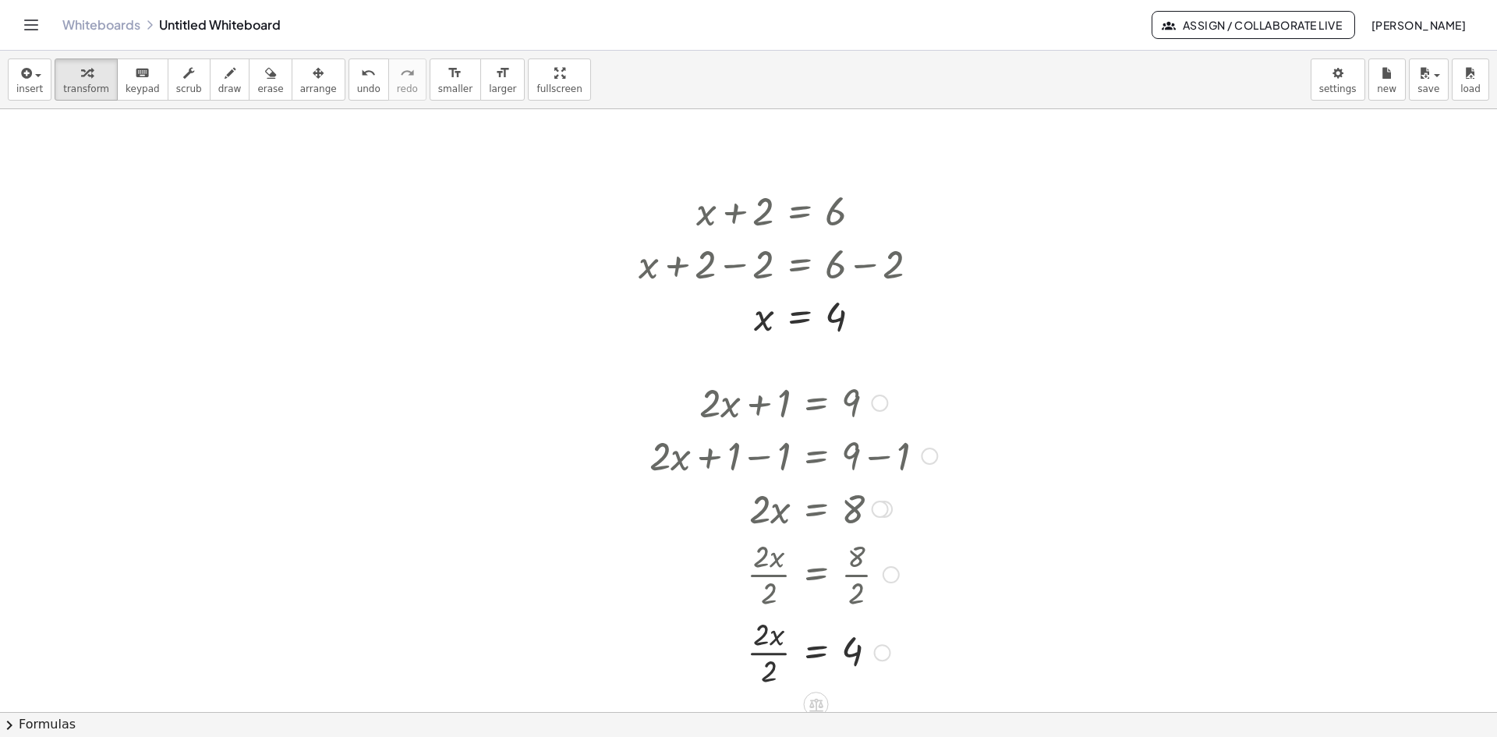
drag, startPoint x: 765, startPoint y: 653, endPoint x: 773, endPoint y: 659, distance: 10.2
click at [766, 653] on div at bounding box center [793, 651] width 303 height 78
click at [210, 81] on button "draw" at bounding box center [230, 79] width 41 height 42
drag, startPoint x: 1184, startPoint y: 147, endPoint x: 1124, endPoint y: 167, distance: 63.4
click at [1124, 167] on div at bounding box center [748, 711] width 1497 height 1205
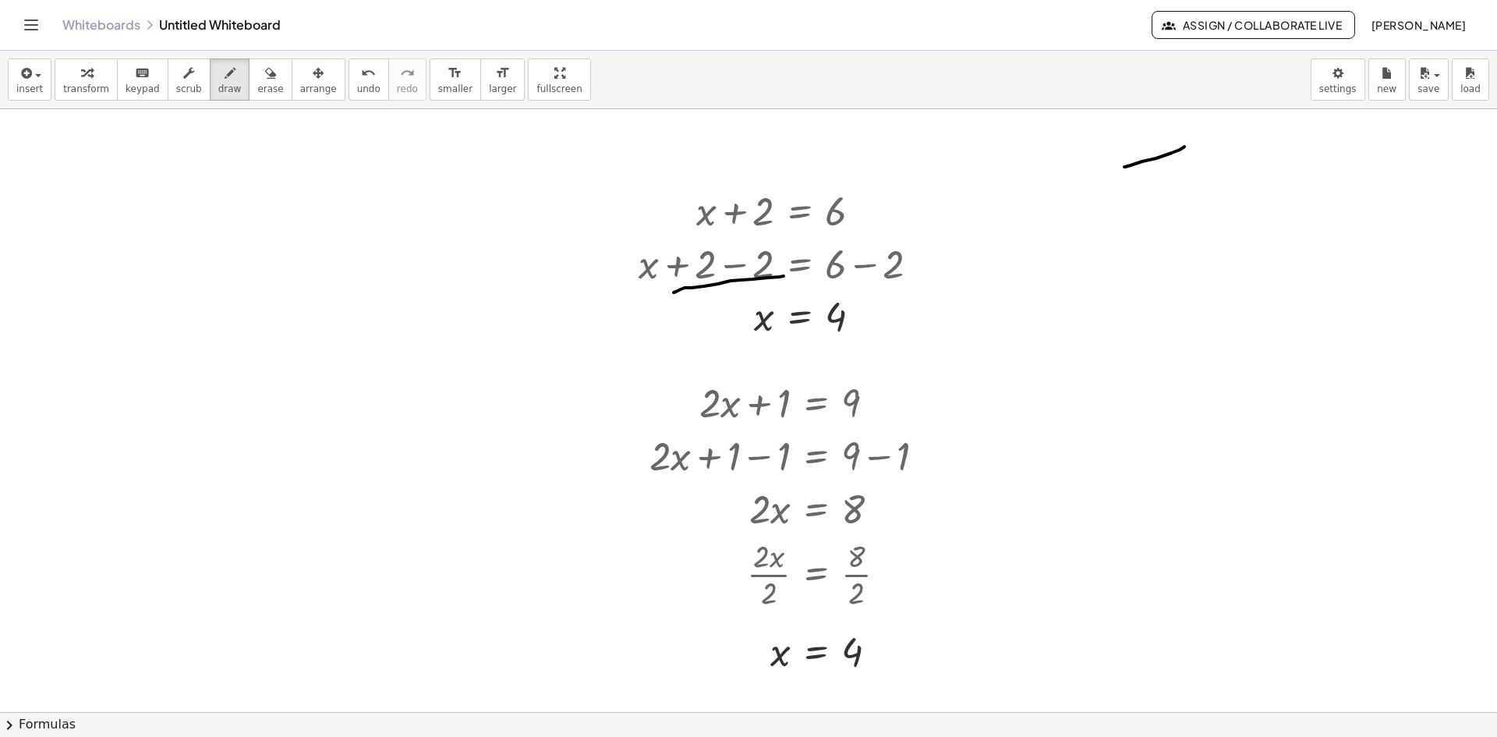
drag, startPoint x: 674, startPoint y: 292, endPoint x: 784, endPoint y: 276, distance: 111.1
click at [784, 276] on div at bounding box center [748, 711] width 1497 height 1205
click at [1433, 77] on span "button" at bounding box center [1432, 74] width 3 height 11
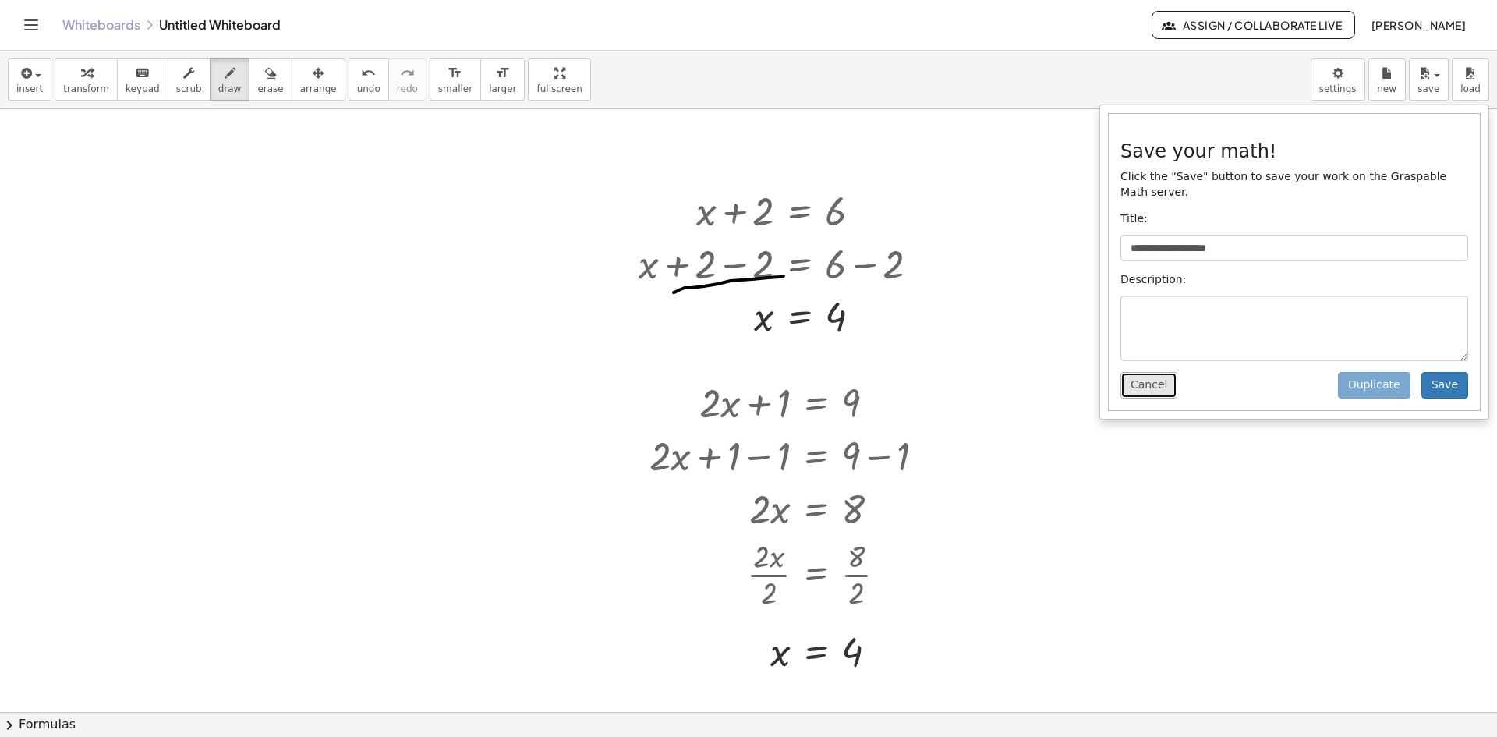
click at [1153, 377] on button "Cancel" at bounding box center [1148, 385] width 57 height 27
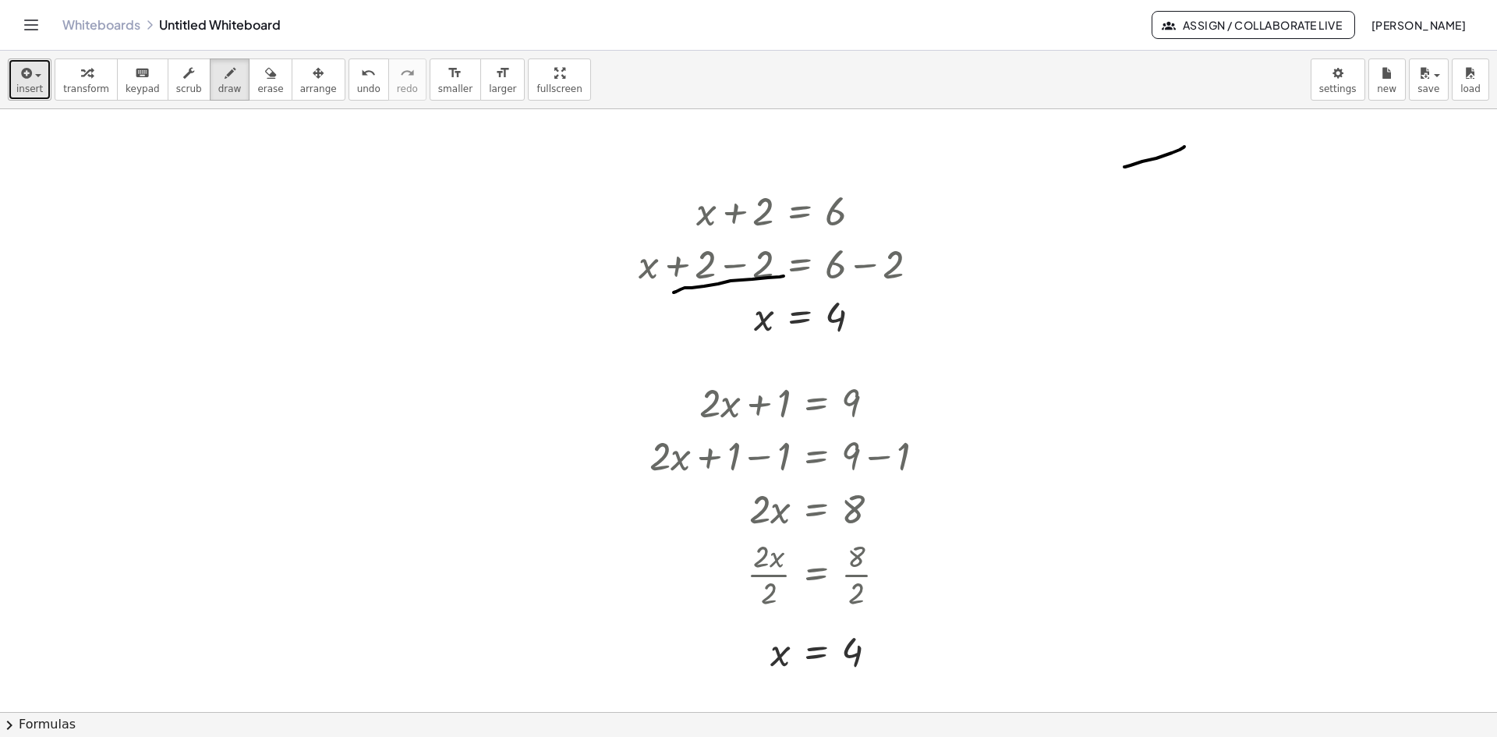
click at [31, 94] on span "insert" at bounding box center [29, 88] width 27 height 11
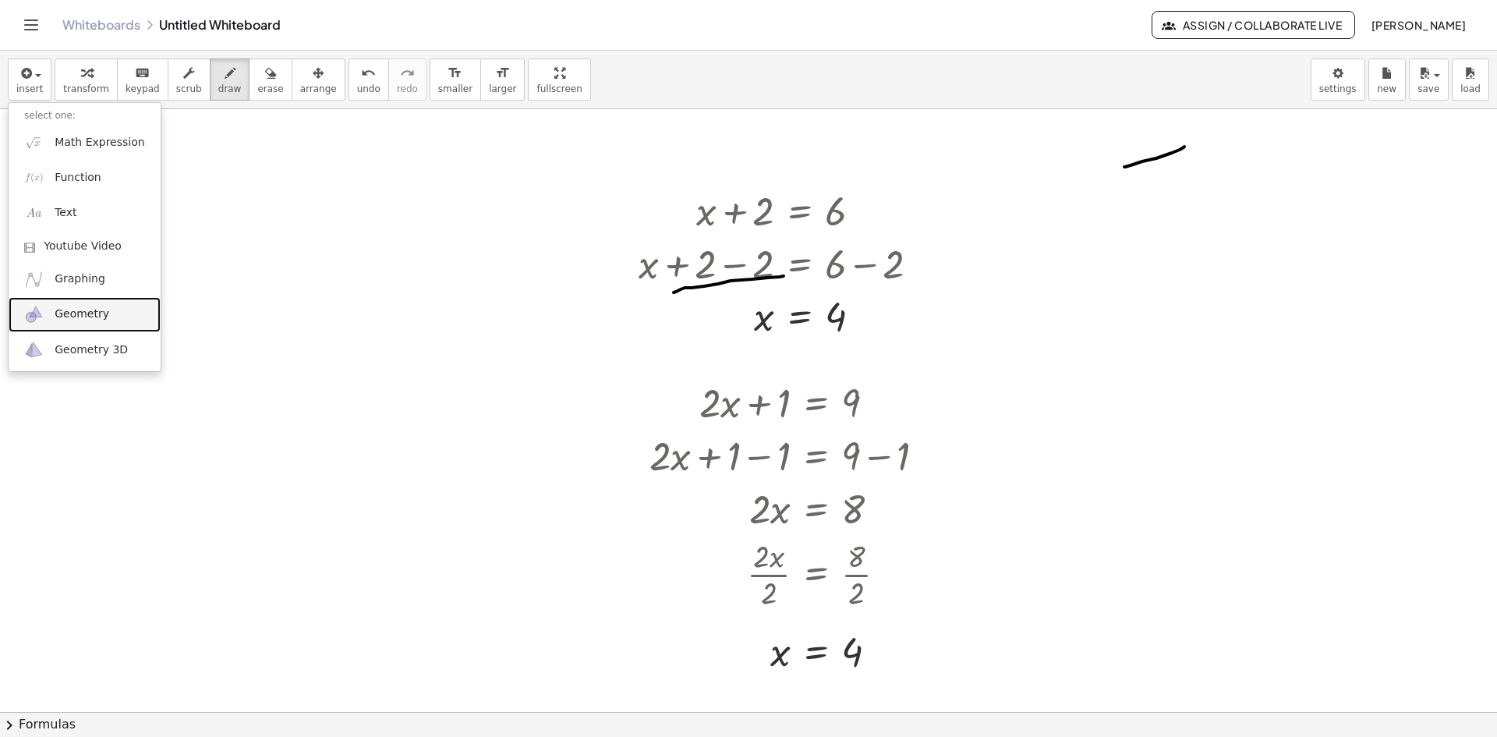
click at [60, 318] on span "Geometry" at bounding box center [82, 314] width 55 height 16
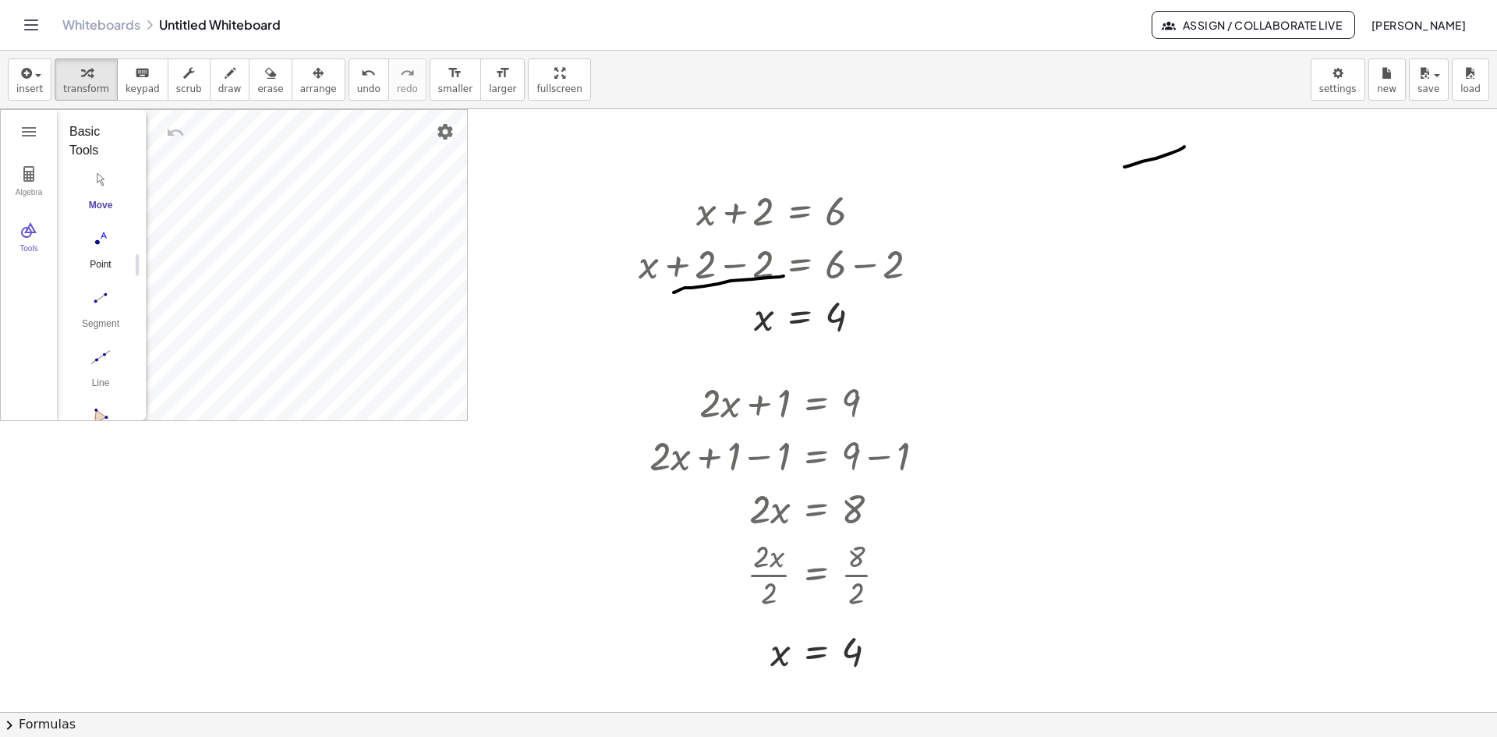
drag, startPoint x: 94, startPoint y: 265, endPoint x: 104, endPoint y: 262, distance: 9.9
click at [95, 265] on div "Point" at bounding box center [100, 270] width 62 height 22
click at [93, 309] on img "Segment. Select two points or positions" at bounding box center [100, 297] width 62 height 25
click at [12, 180] on button "Algebra" at bounding box center [29, 182] width 56 height 56
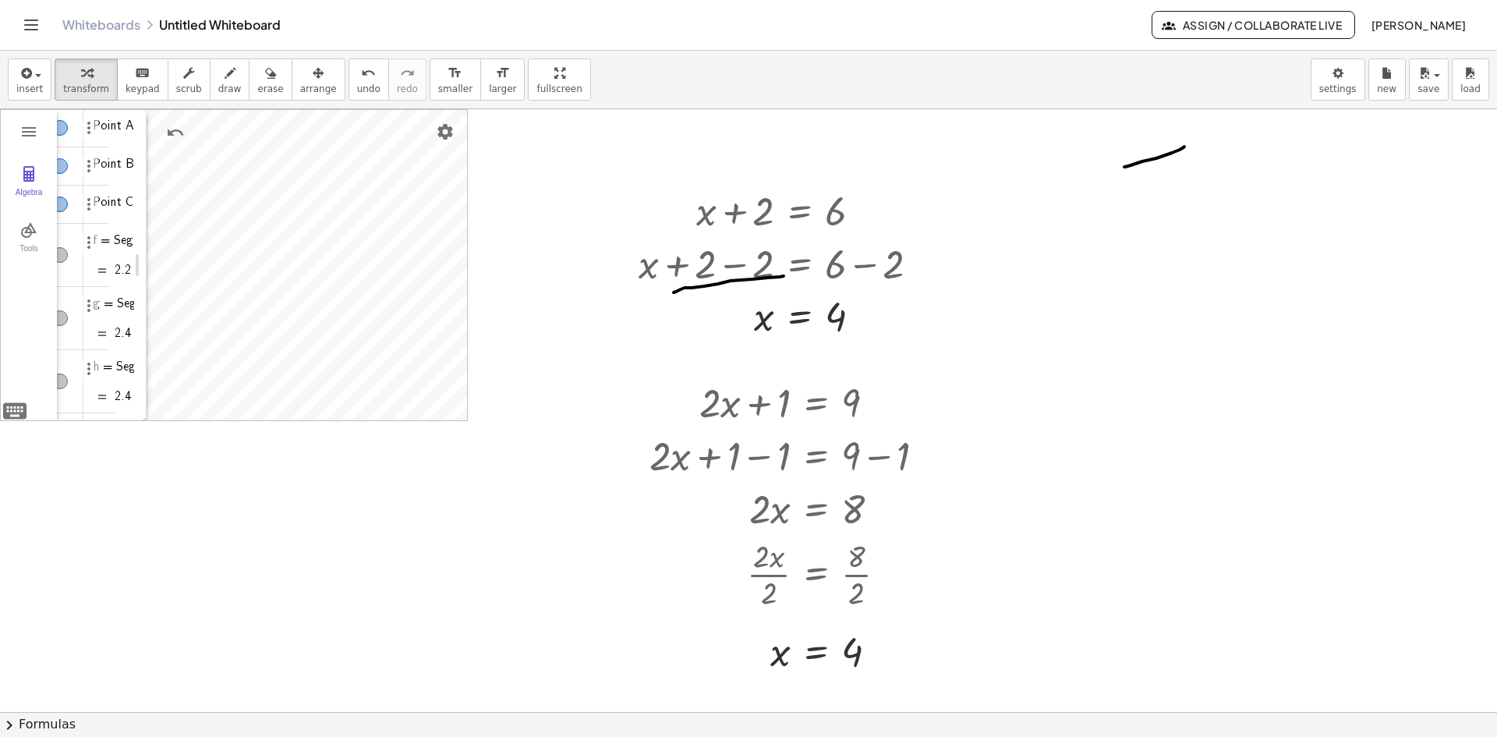
click at [487, 217] on div at bounding box center [748, 711] width 1497 height 1205
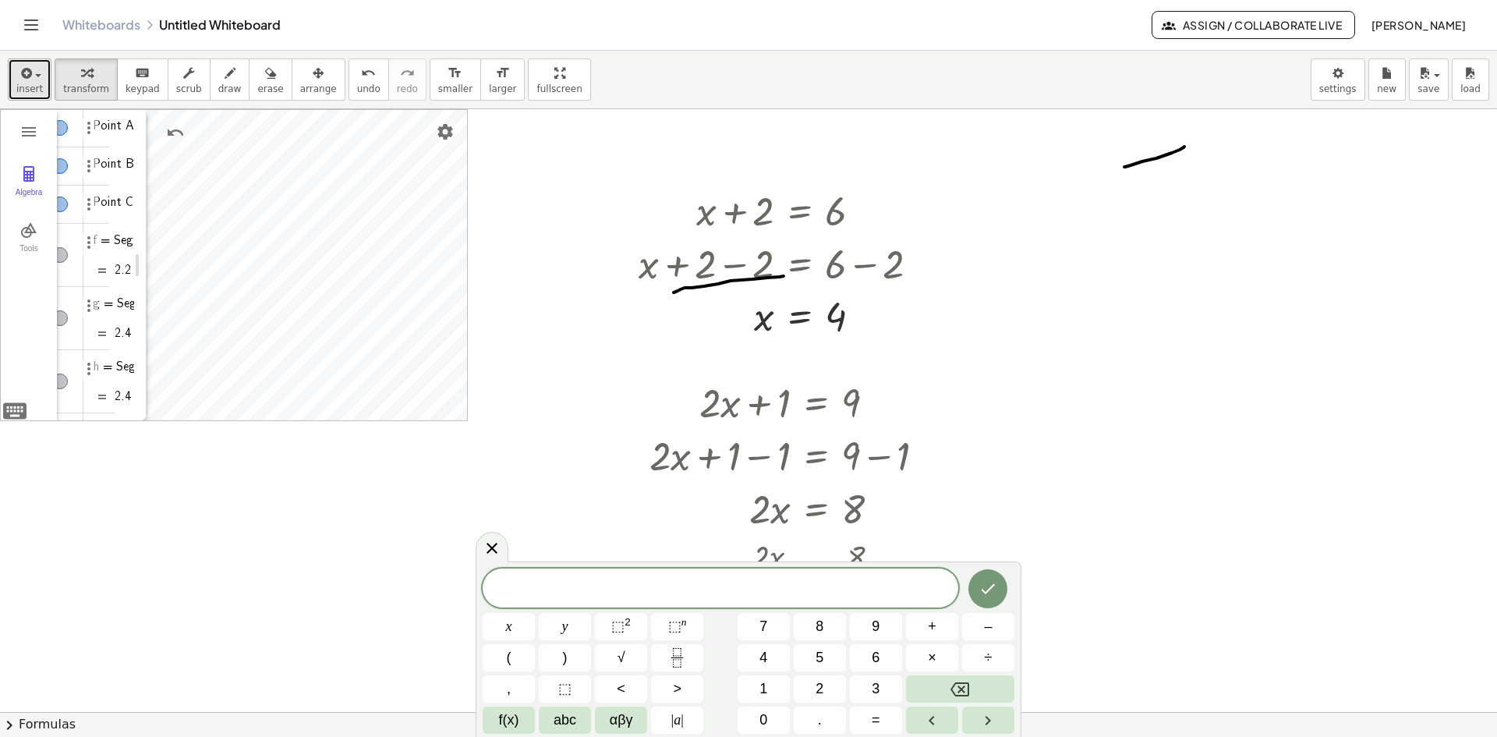
click at [39, 98] on button "insert" at bounding box center [30, 79] width 44 height 42
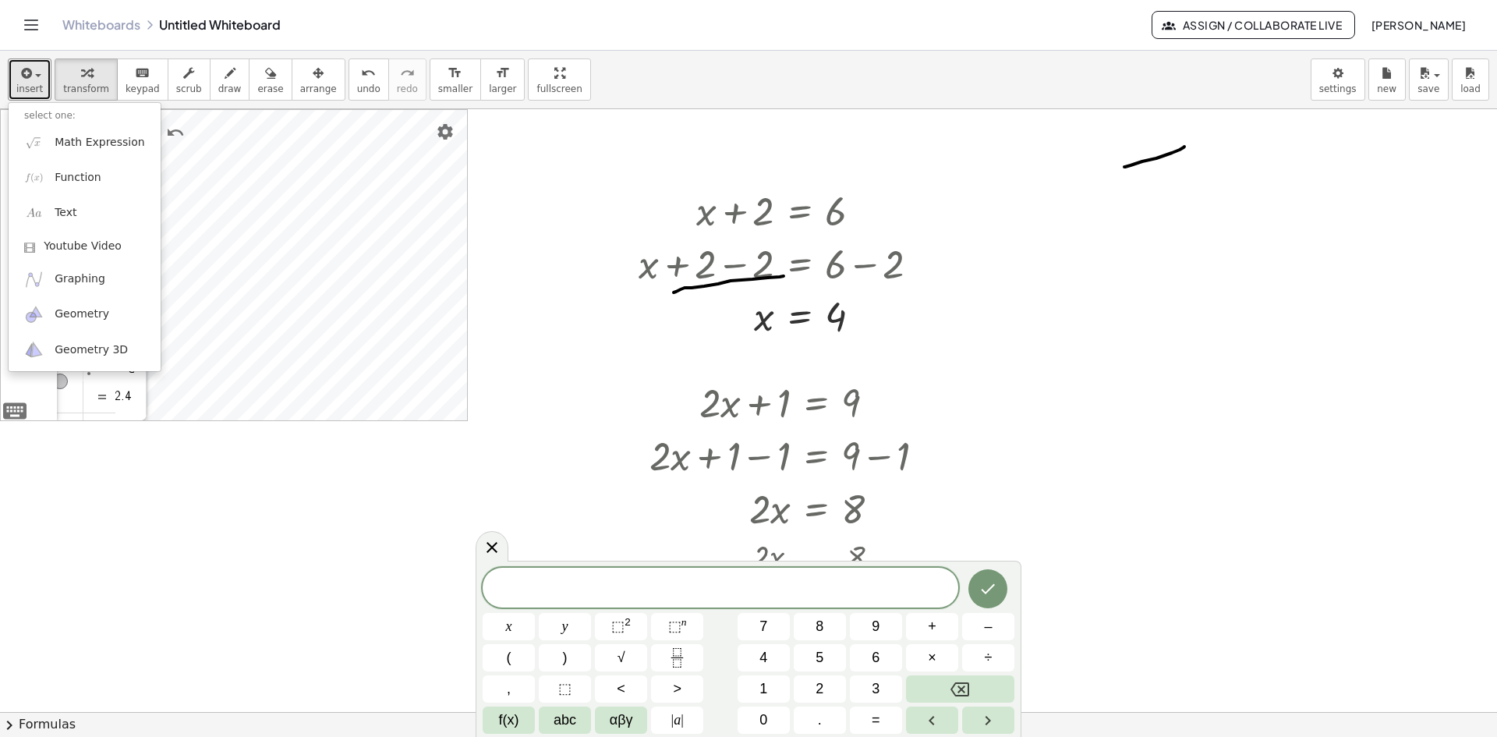
click at [604, 361] on div at bounding box center [748, 711] width 1497 height 1205
